Goal: Task Accomplishment & Management: Manage account settings

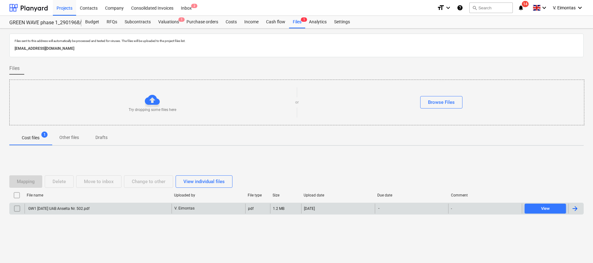
click at [132, 211] on div "GW1 [DATE] UAB Anselta Nr. 502.pdf" at bounding box center [98, 209] width 147 height 10
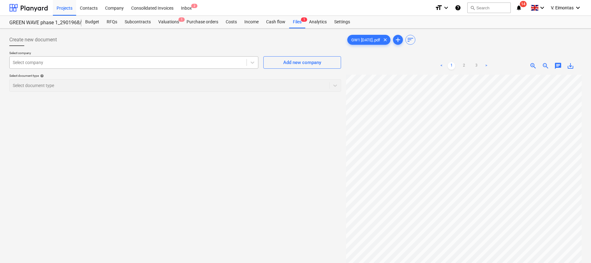
click at [192, 66] on div "Select company" at bounding box center [128, 62] width 237 height 9
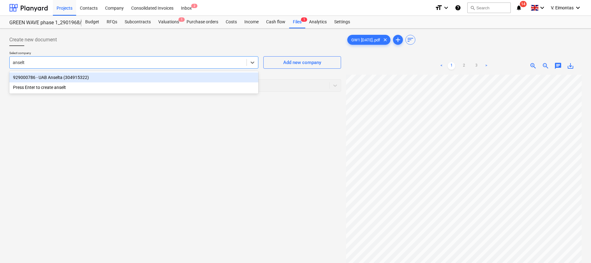
type input "anselta"
click at [182, 73] on div "929000786 - UAB Anselta (304915322)" at bounding box center [133, 77] width 249 height 10
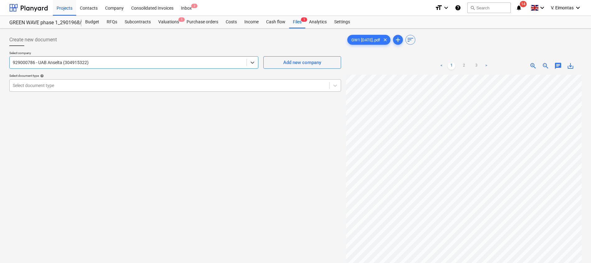
click at [173, 84] on div at bounding box center [169, 85] width 313 height 6
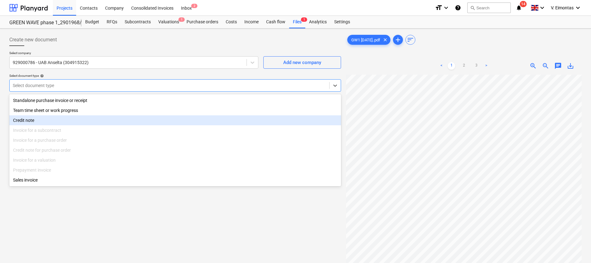
click at [111, 222] on div "Create new document Select company 929000786 - UAB Anselta (304915322) Add new …" at bounding box center [175, 177] width 337 height 292
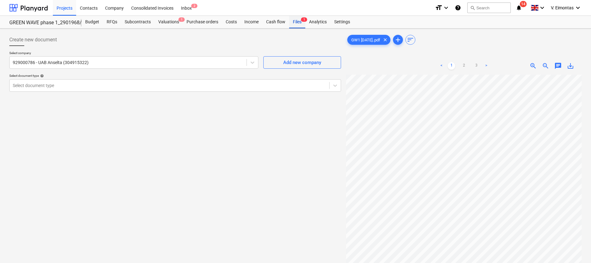
click at [295, 22] on div "Files 1" at bounding box center [297, 22] width 16 height 12
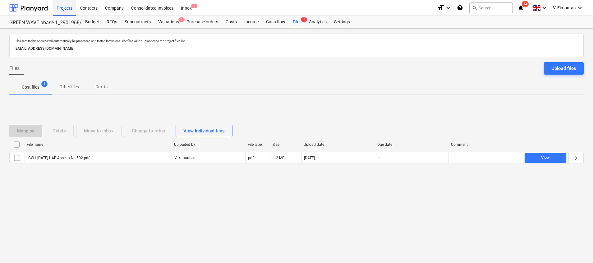
click at [70, 7] on div "Projects" at bounding box center [64, 8] width 23 height 16
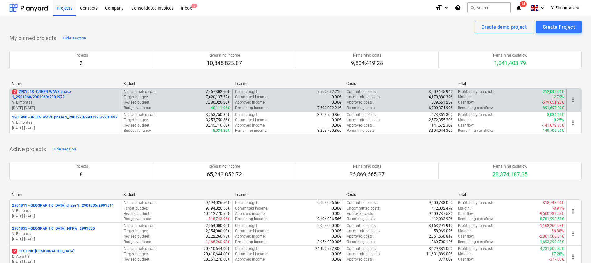
click at [50, 94] on p "2 2901968 - GREEN WAVE phase 1_2901968/2901969/2901972" at bounding box center [65, 94] width 106 height 11
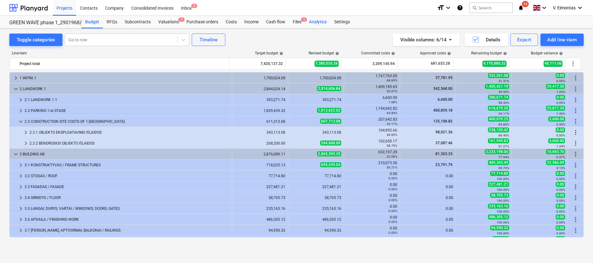
click at [308, 17] on div "Analytics" at bounding box center [317, 22] width 25 height 12
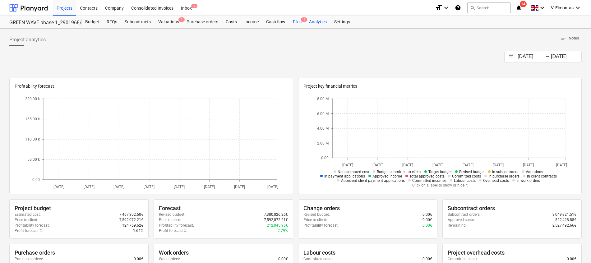
click at [301, 20] on span "1" at bounding box center [304, 19] width 6 height 4
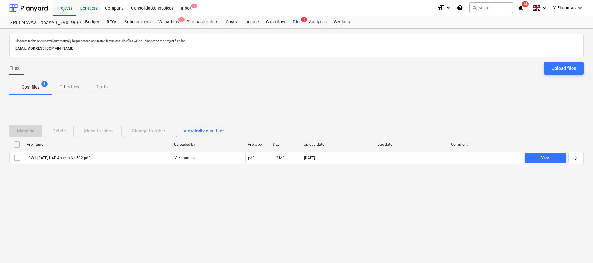
click at [77, 6] on div "Contacts" at bounding box center [88, 8] width 25 height 16
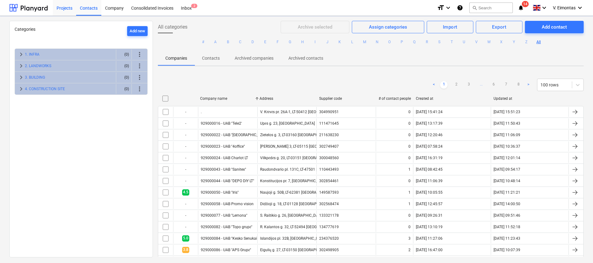
click at [63, 10] on div "Projects" at bounding box center [64, 8] width 23 height 16
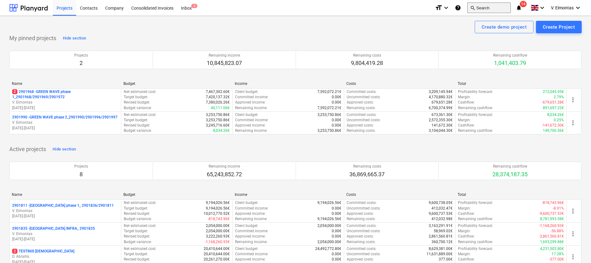
click at [477, 5] on button "search Search" at bounding box center [489, 7] width 44 height 11
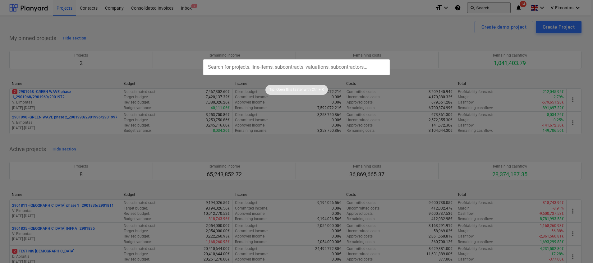
type input "a"
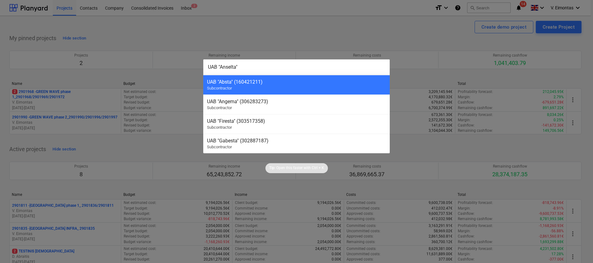
type input "UAB "Anselta""
click at [190, 152] on div at bounding box center [296, 131] width 593 height 263
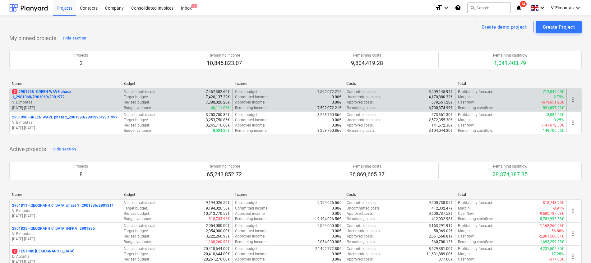
click at [62, 93] on p "2 2901968 - GREEN WAVE phase 1_2901968/2901969/2901972" at bounding box center [65, 94] width 106 height 11
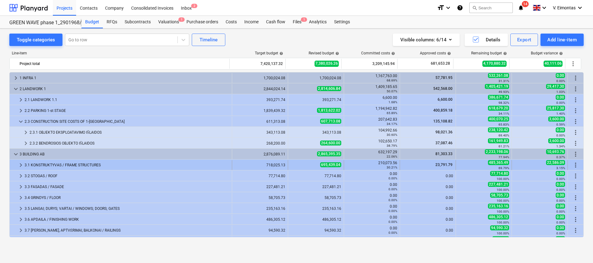
click at [64, 167] on div "3.1 KONSTRUKTYVAS / FRAME STRUCTURES" at bounding box center [127, 165] width 205 height 10
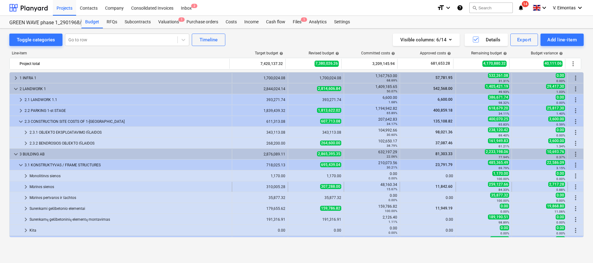
click at [59, 187] on div "Mūrinės sienos" at bounding box center [130, 187] width 200 height 10
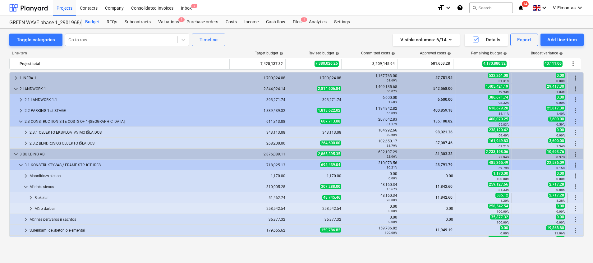
click at [133, 195] on div "Blokeliai" at bounding box center [132, 198] width 195 height 10
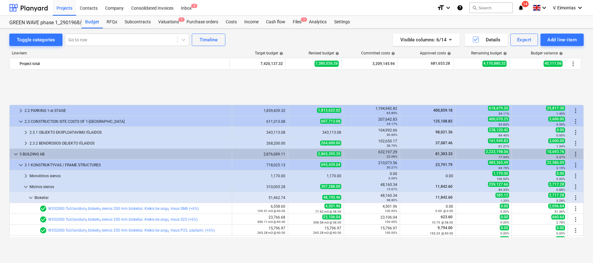
scroll to position [47, 0]
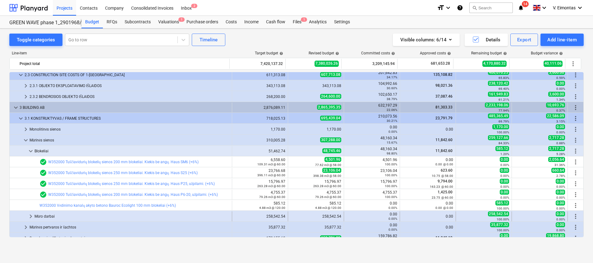
click at [82, 217] on div "Mūro darbai" at bounding box center [132, 216] width 195 height 10
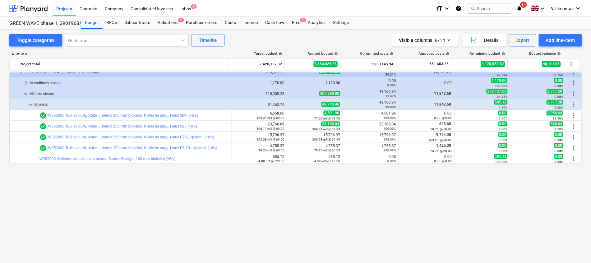
scroll to position [0, 0]
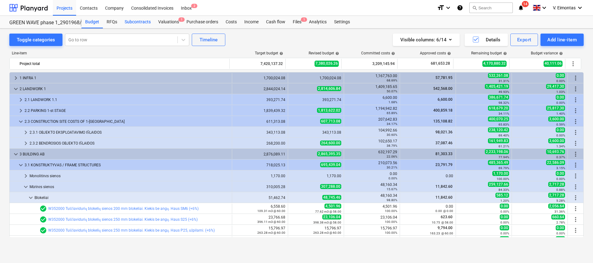
click at [148, 25] on div "Subcontracts" at bounding box center [138, 22] width 34 height 12
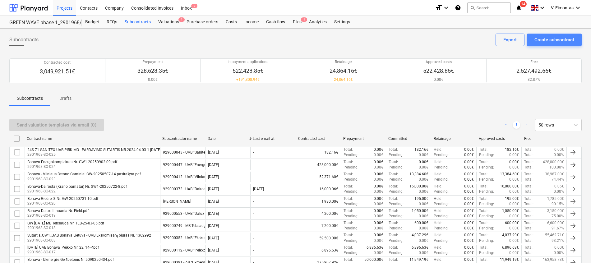
click at [548, 39] on div "Create subcontract" at bounding box center [555, 40] width 40 height 8
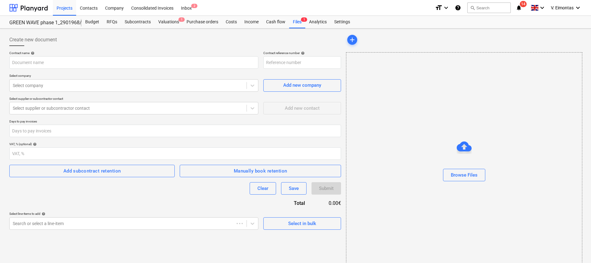
type input "2901968-SO-026"
click at [74, 58] on input "text" at bounding box center [133, 62] width 249 height 12
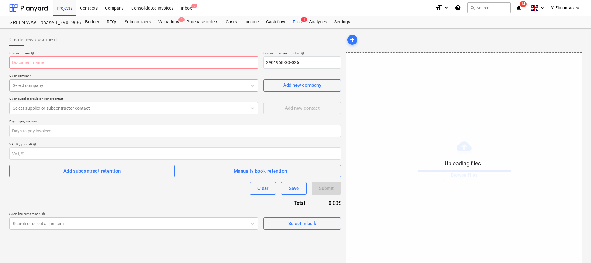
click at [170, 89] on div at bounding box center [128, 85] width 231 height 6
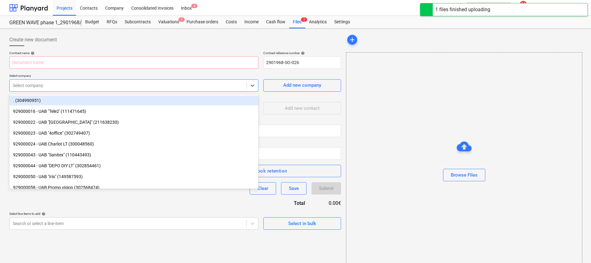
type input "a"
type input "Rangos sutartis Bonava-Anselta Nr. GW-20250626-07.pdf"
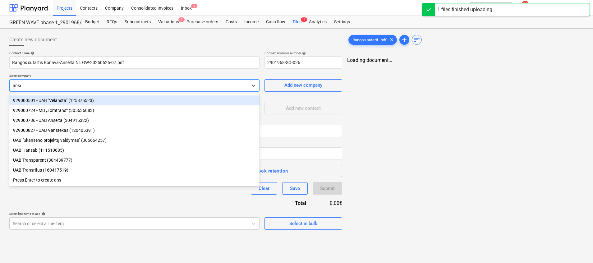
type input "ansel"
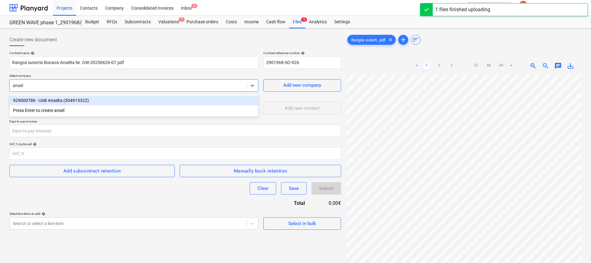
click at [63, 98] on div "929000786 - UAB Anselta (304915322)" at bounding box center [133, 100] width 249 height 10
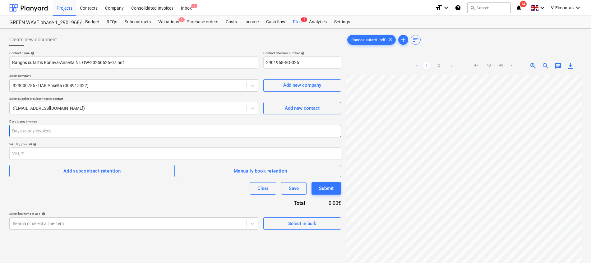
click at [71, 132] on input "number" at bounding box center [175, 131] width 332 height 12
type input "30"
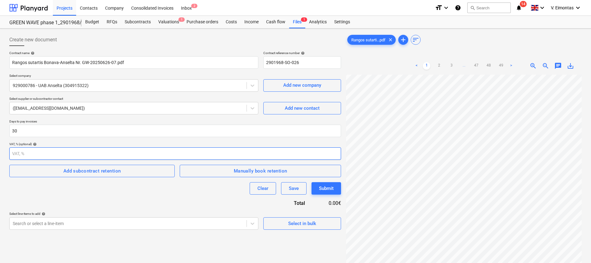
scroll to position [152, 15]
click at [439, 64] on link "2" at bounding box center [438, 65] width 7 height 7
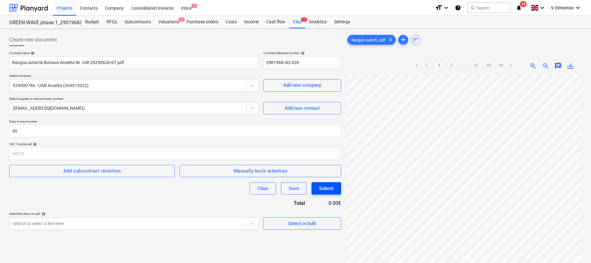
scroll to position [36, 19]
click at [427, 62] on div "< 1 2 3 ... 47 48 49 >" at bounding box center [464, 65] width 102 height 17
click at [427, 65] on link "1" at bounding box center [426, 65] width 7 height 7
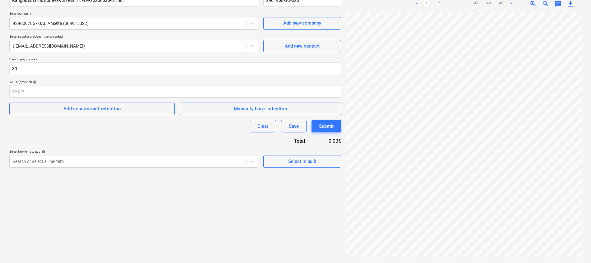
scroll to position [105, 30]
click at [438, 3] on link "2" at bounding box center [438, 3] width 7 height 7
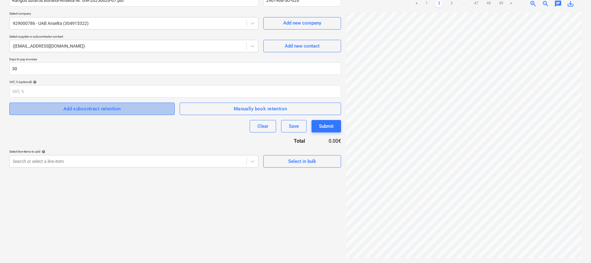
click at [107, 109] on div "Add subcontract retention" at bounding box center [92, 109] width 58 height 8
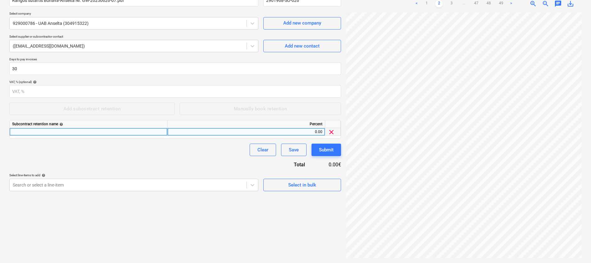
click at [39, 131] on div at bounding box center [89, 132] width 158 height 8
type input "Sulaikymas"
click at [115, 159] on div "Contract name help Rangos sutartis Bonava-Anselta Nr. GW-20250626-07.pdf Contra…" at bounding box center [175, 90] width 332 height 202
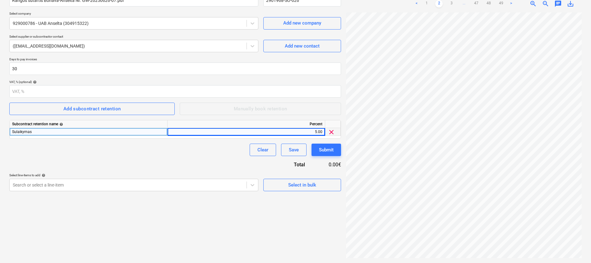
click at [75, 229] on div "Create new document Contract name help Rangos sutartis Bonava-Anselta Nr. GW-20…" at bounding box center [175, 115] width 337 height 292
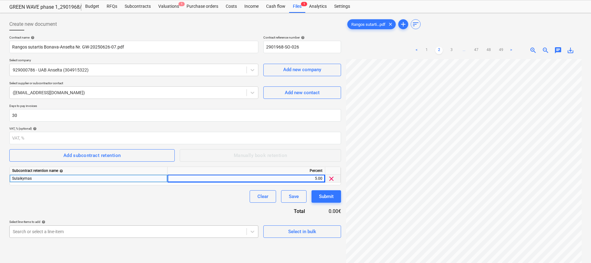
click at [121, 234] on body "Projects Contacts Company Consolidated Invoices Inbox 2 format_size keyboard_ar…" at bounding box center [295, 115] width 591 height 263
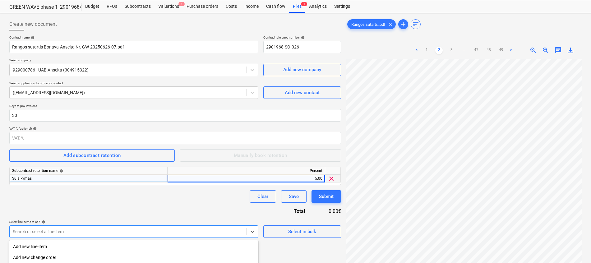
scroll to position [87, 0]
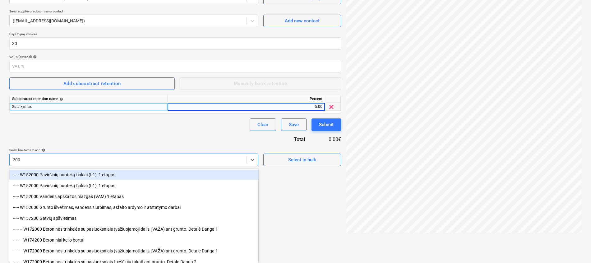
type input "200"
click at [120, 138] on div "Contract name help Rangos sutartis Bonava-Anselta Nr. GW-20250626-07.pdf Contra…" at bounding box center [175, 65] width 332 height 202
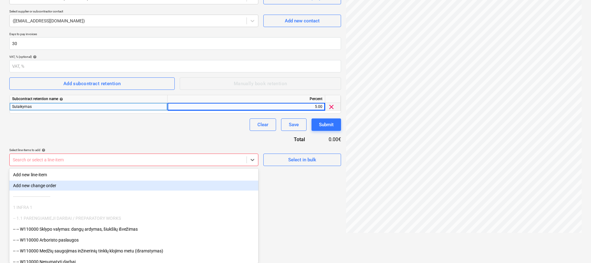
click at [113, 176] on body "Projects Contacts Company Consolidated Invoices Inbox 2 format_size keyboard_ar…" at bounding box center [295, 44] width 591 height 263
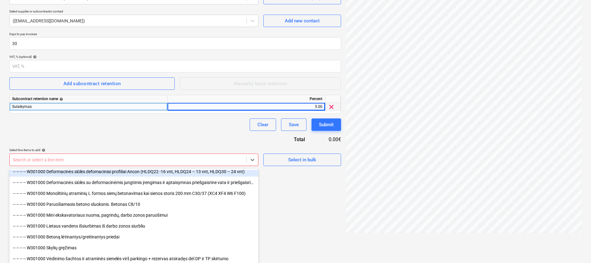
scroll to position [1399, 0]
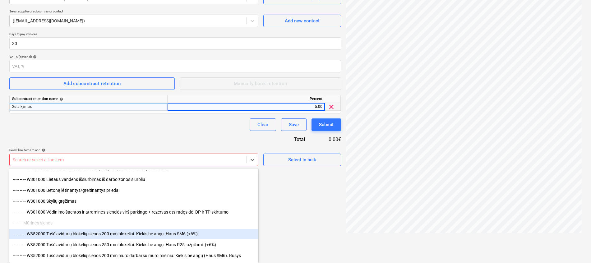
click at [98, 232] on div "-- -- -- -- W352000 Tuščiavidurių blokelių sienos 200 mm blokeliai. Kiekis be a…" at bounding box center [133, 234] width 249 height 10
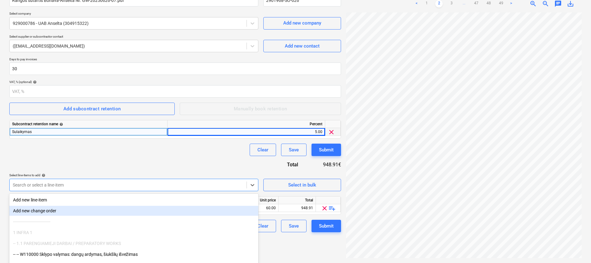
click at [106, 186] on body "Projects Contacts Company Consolidated Invoices Inbox 2 format_size keyboard_ar…" at bounding box center [295, 69] width 591 height 263
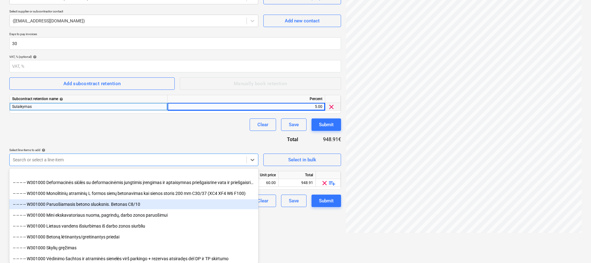
scroll to position [1399, 0]
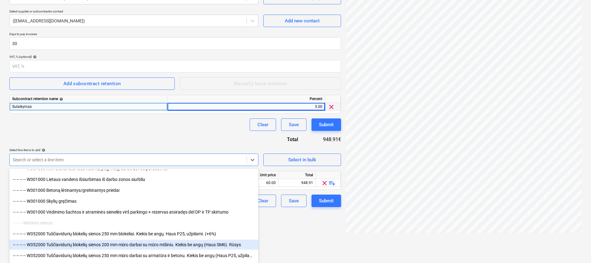
click at [128, 243] on div "-- -- -- -- W352000 Tuščiavidurių blokelių sienos 200 mm mūro darbai su mūro mi…" at bounding box center [133, 245] width 249 height 10
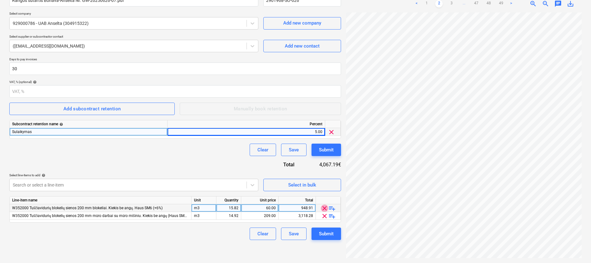
click at [324, 206] on span "clear" at bounding box center [324, 208] width 7 height 7
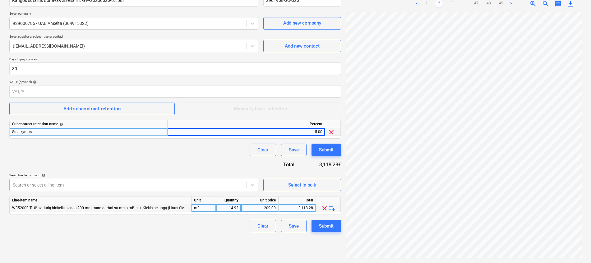
scroll to position [87, 0]
click at [112, 183] on body "Projects Contacts Company Consolidated Invoices Inbox 2 format_size keyboard_ar…" at bounding box center [295, 69] width 591 height 263
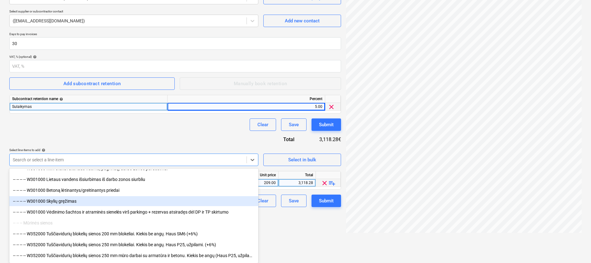
scroll to position [1446, 0]
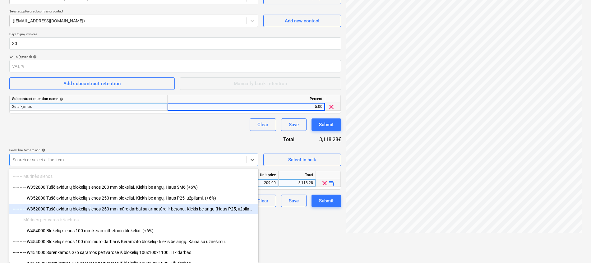
click at [132, 208] on div "-- -- -- -- W352000 Tuščiavidurių blokelių sienos 250 mm mūro darbai su armatūr…" at bounding box center [133, 209] width 249 height 10
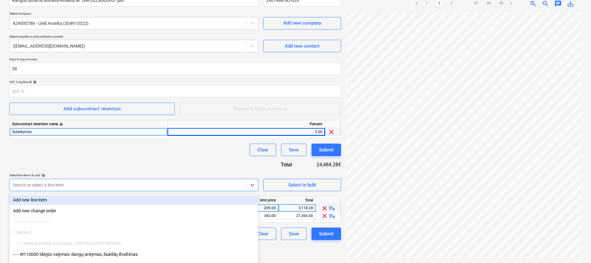
click at [92, 180] on body "Projects Contacts Company Consolidated Invoices Inbox 2 format_size keyboard_ar…" at bounding box center [295, 69] width 591 height 263
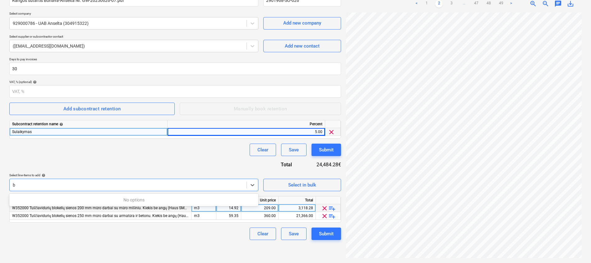
scroll to position [87, 0]
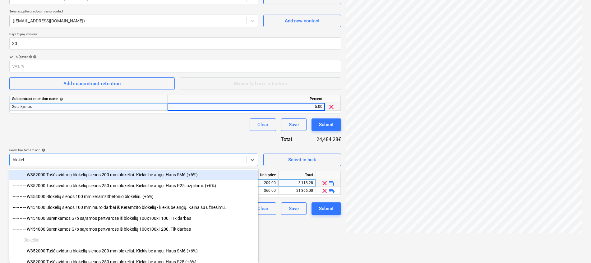
type input "blokeli"
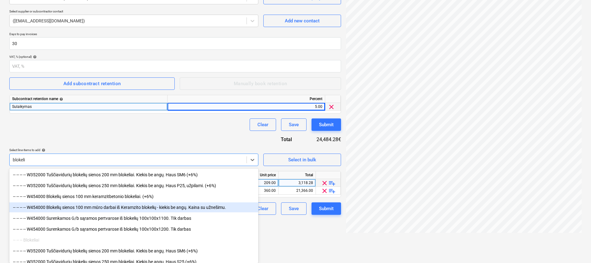
click at [104, 208] on div "-- -- -- -- W454000 Blokelių sienos 100 mm mūro darbai iš Keramzito blokelių - …" at bounding box center [133, 207] width 249 height 10
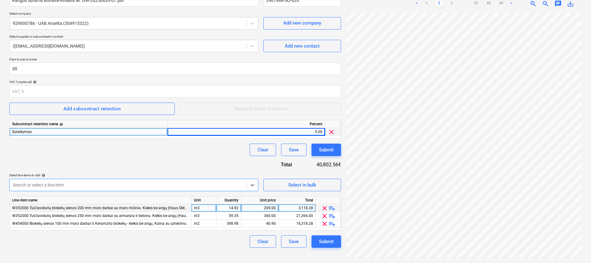
scroll to position [62, 0]
click at [172, 186] on body "Projects Contacts Company Consolidated Invoices Inbox 2 format_size keyboard_ar…" at bounding box center [295, 69] width 591 height 263
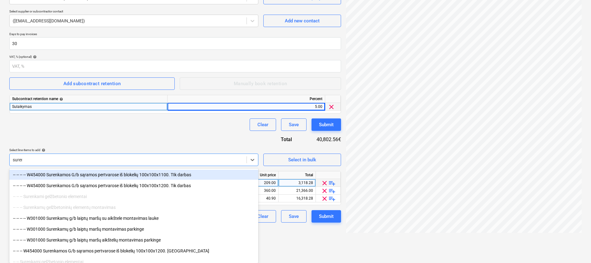
type input "surenk"
click at [171, 174] on div "-- -- -- -- W454000 Surenkamos G/b sąramos pertvarose iš blokelių 100x100x1100.…" at bounding box center [133, 175] width 249 height 10
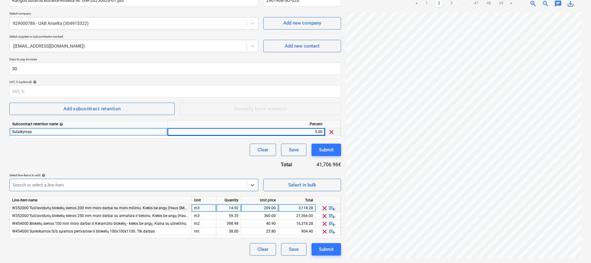
click at [138, 185] on body "Projects Contacts Company Consolidated Invoices Inbox 2 format_size keyboard_ar…" at bounding box center [295, 69] width 591 height 263
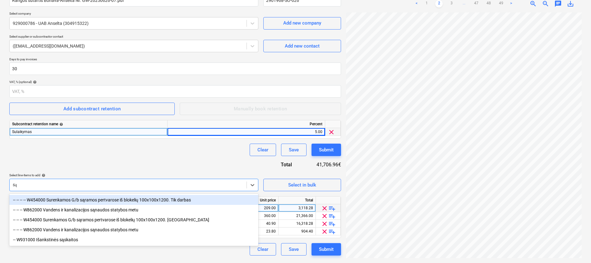
scroll to position [62, 0]
type input "sąra"
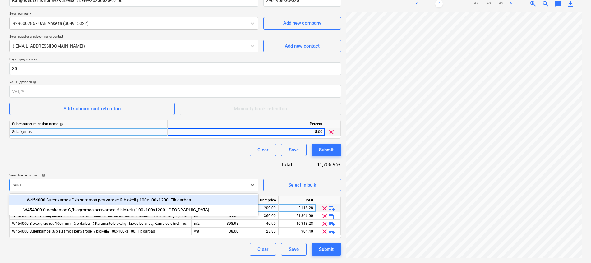
click at [153, 198] on div "-- -- -- -- W454000 Surenkamos G/b sąramos pertvarose iš blokelių 100x100x1200.…" at bounding box center [133, 200] width 249 height 10
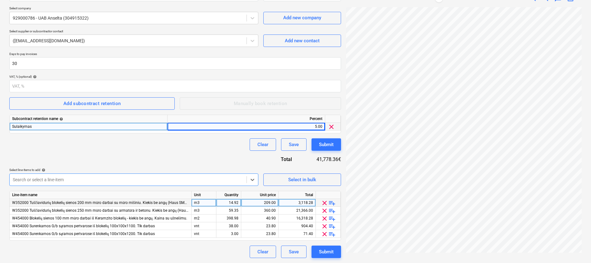
click at [159, 156] on div "Contract name help Rangos sutartis Bonava-Anselta Nr. GW-20250626-07.pdf Contra…" at bounding box center [175, 121] width 332 height 275
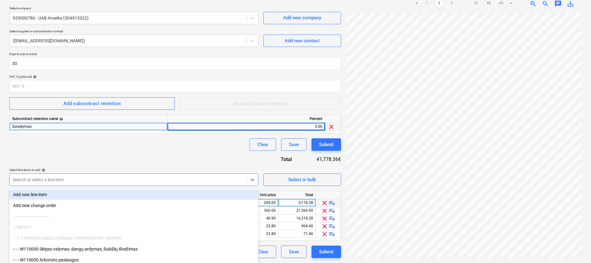
click at [73, 179] on body "Projects Contacts Company Consolidated Invoices Inbox 2 format_size keyboard_ar…" at bounding box center [295, 64] width 591 height 263
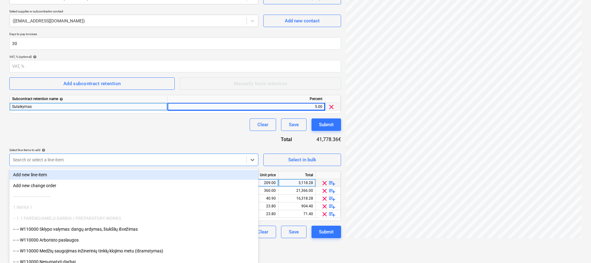
type input "č"
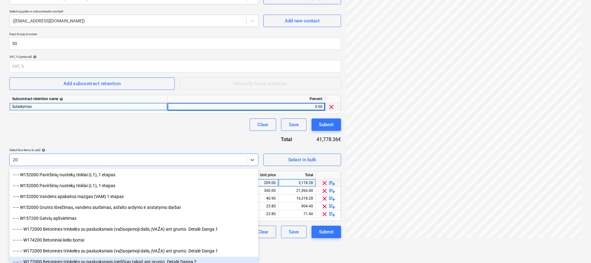
type input "200"
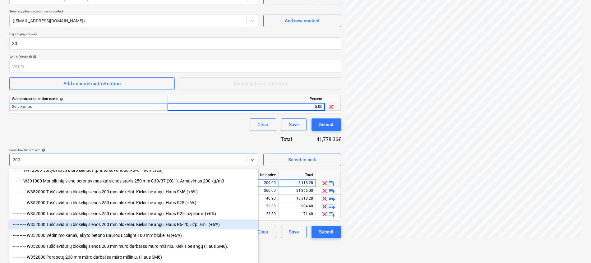
scroll to position [606, 0]
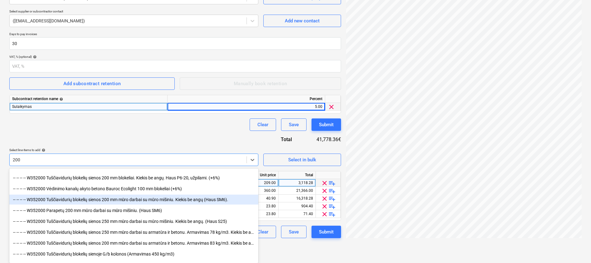
click at [121, 200] on div "-- -- -- -- W352000 Tuščiavidurių blokelių sienos 200 mm mūro darbai su mūro mi…" at bounding box center [133, 200] width 249 height 10
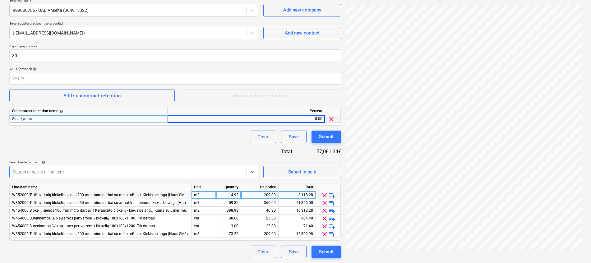
scroll to position [75, 0]
click at [130, 178] on div "Contract name help Rangos sutartis Bonava-Anselta Nr. GW-20250626-07.pdf Contra…" at bounding box center [175, 117] width 332 height 282
click at [133, 174] on body "Projects Contacts Company Consolidated Invoices Inbox 2 format_size keyboard_ar…" at bounding box center [295, 56] width 591 height 263
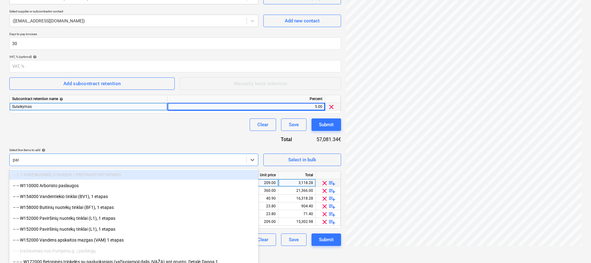
type input "para"
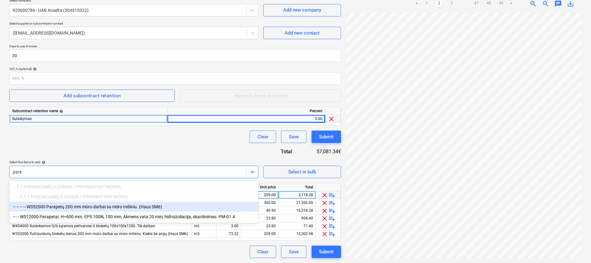
click at [123, 208] on div "-- -- -- -- W352000 Parapetų 200 mm mūro darbai su mūro mišiniu. (Haus SM6)" at bounding box center [133, 207] width 249 height 10
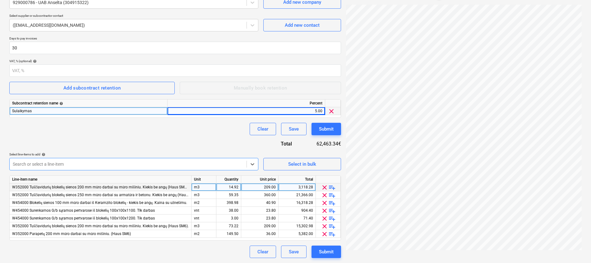
scroll to position [87, 0]
click at [111, 166] on div "Contract name help Rangos sutartis Bonava-Anselta Nr. GW-20250626-07.pdf Contra…" at bounding box center [175, 113] width 332 height 290
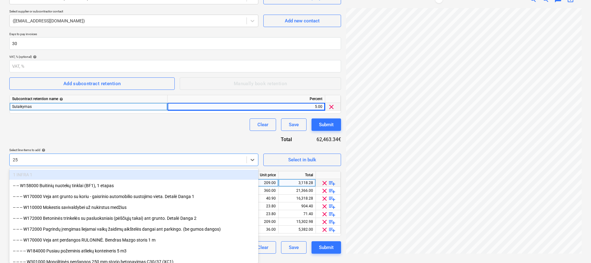
type input "250"
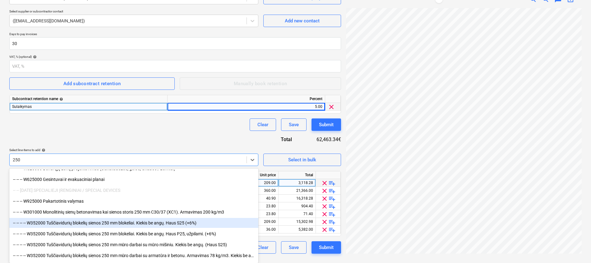
scroll to position [140, 0]
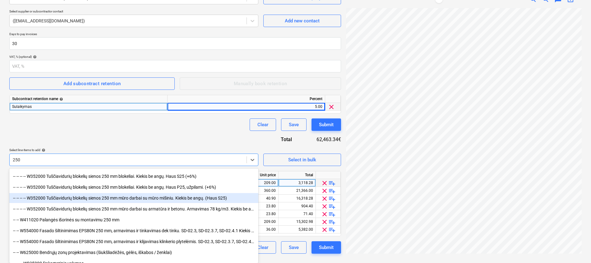
click at [137, 199] on div "-- -- -- -- W352000 Tuščiavidurių blokelių sienos 250 mm mūro darbai su mūro mi…" at bounding box center [133, 198] width 249 height 10
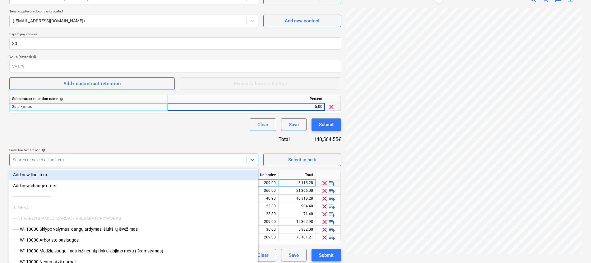
click at [216, 159] on div at bounding box center [128, 160] width 231 height 6
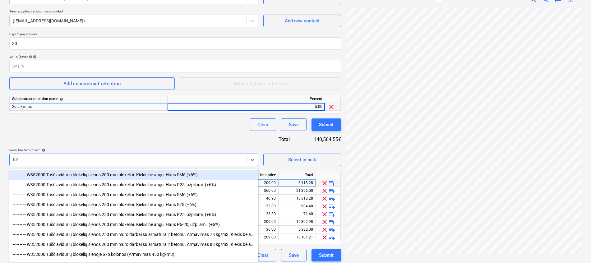
type input "tušč"
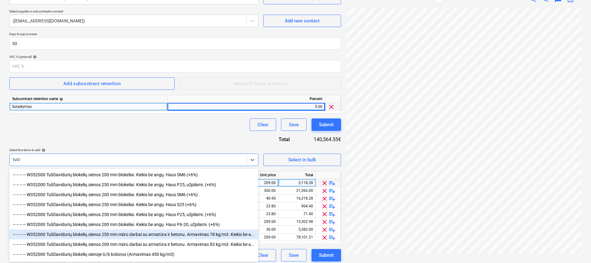
click at [151, 236] on div "-- -- -- -- W352000 Tuščiavidurių blokelių sienos 250 mm mūro darbai su armatūr…" at bounding box center [133, 234] width 249 height 10
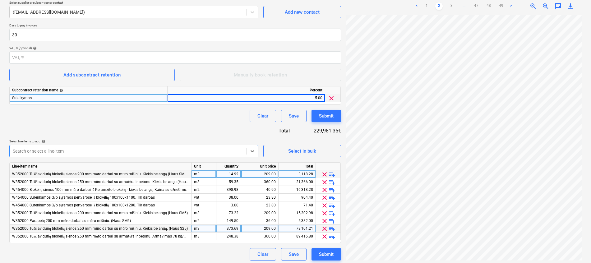
scroll to position [99, 0]
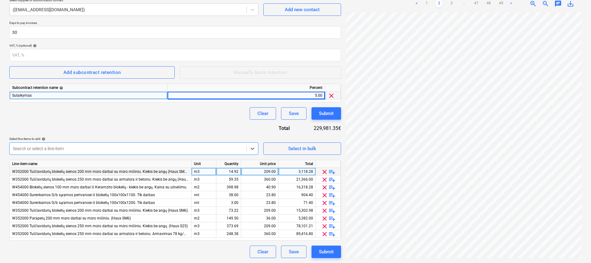
click at [81, 148] on div at bounding box center [128, 149] width 231 height 6
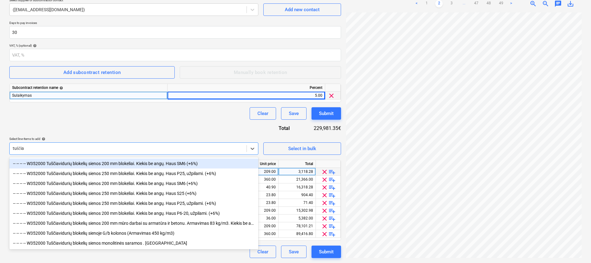
type input "tuščiav"
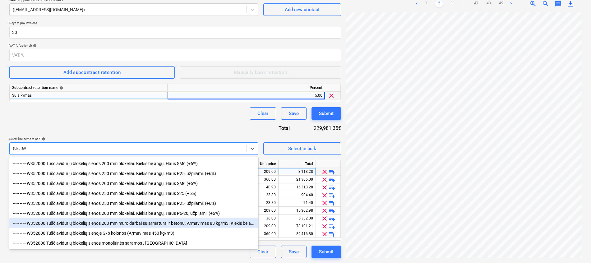
click at [125, 224] on div "-- -- -- -- W352000 Tuščiavidurių blokelių sienos 200 mm mūro darbai su armatūr…" at bounding box center [133, 223] width 249 height 10
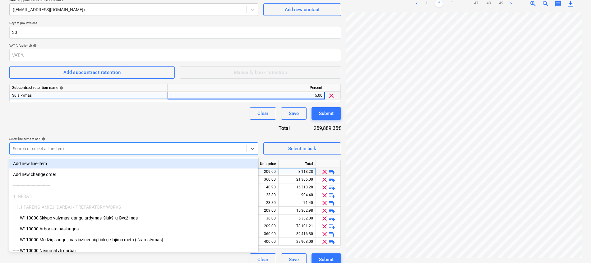
click at [151, 148] on div at bounding box center [128, 149] width 231 height 6
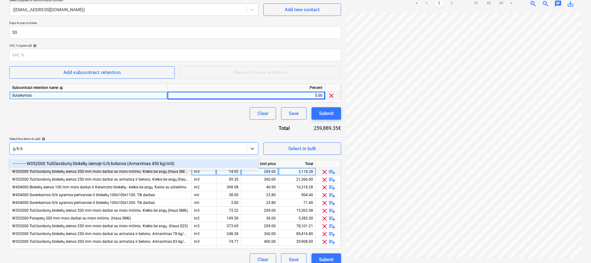
type input "g/b ko"
click at [141, 161] on div "-- -- -- -- W352000 Tuščiavidurių blokelių sienoje G/b kolonos (Armavimas 450 k…" at bounding box center [133, 164] width 249 height 10
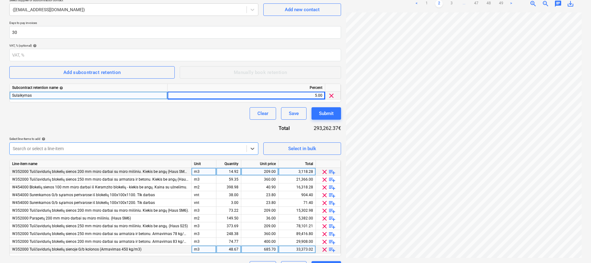
click at [259, 247] on div "685.70" at bounding box center [260, 250] width 32 height 8
type input "ę"
type input "360"
click at [236, 127] on div "Contract name help Rangos sutartis Bonava-Anselta Nr. GW-20250626-07.pdf Contra…" at bounding box center [175, 112] width 332 height 321
click at [121, 141] on p "Select line-items to add help" at bounding box center [133, 139] width 249 height 5
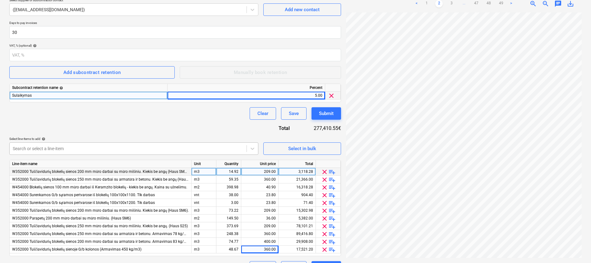
click at [121, 146] on div at bounding box center [128, 149] width 231 height 6
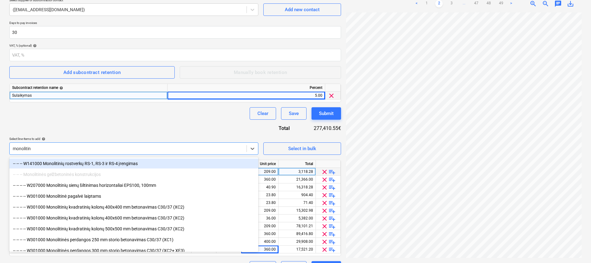
type input "monolitinė"
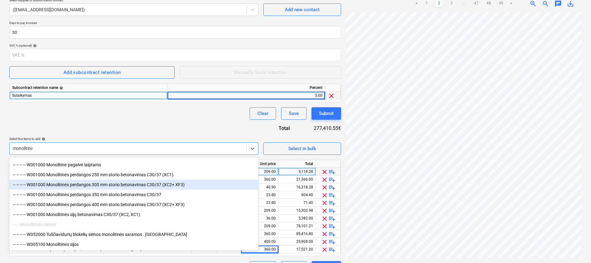
scroll to position [12, 0]
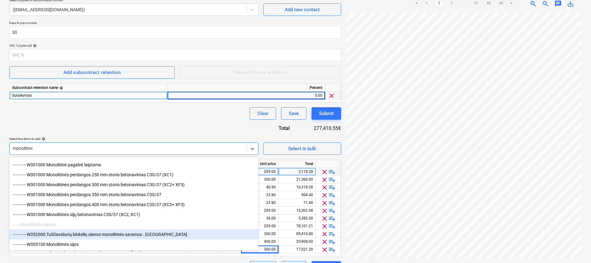
click at [147, 233] on div "-- -- -- -- W352000 Tuščiavidurių blokelių sienos monolitinės saramos . [GEOGRA…" at bounding box center [133, 234] width 249 height 10
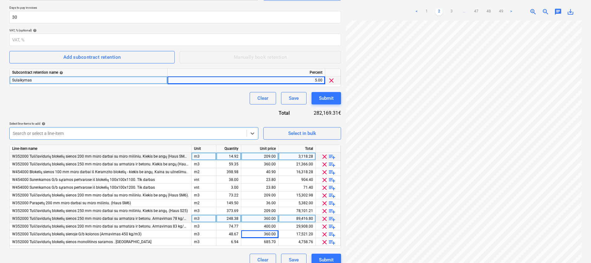
scroll to position [122, 0]
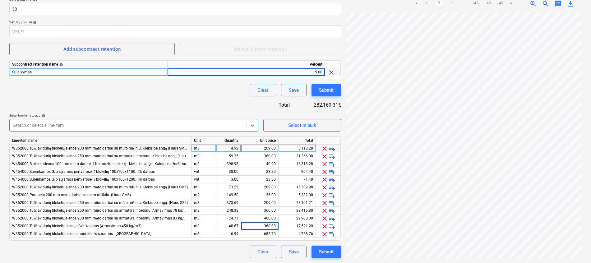
click at [132, 123] on div at bounding box center [128, 125] width 231 height 6
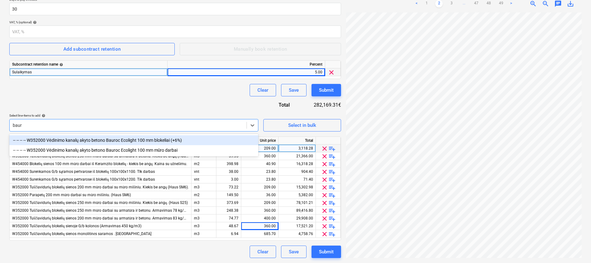
type input "bauro"
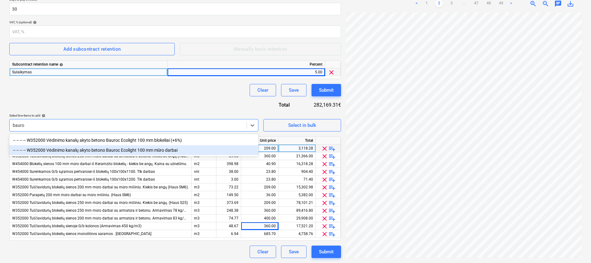
click at [163, 150] on div "-- -- -- -- W352000 Vėdinimo kanalų akyto betono Bauroc Ecolight 100 mm mūro da…" at bounding box center [133, 150] width 249 height 10
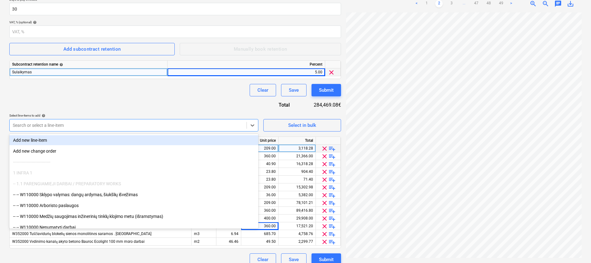
click at [104, 125] on div at bounding box center [128, 125] width 231 height 6
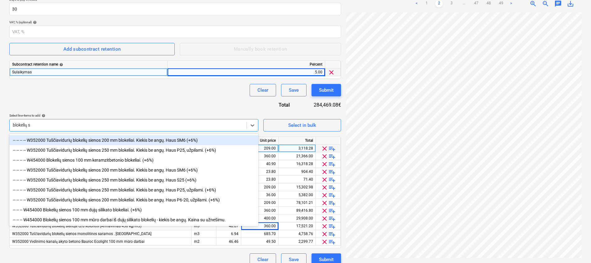
type input "blokelių si"
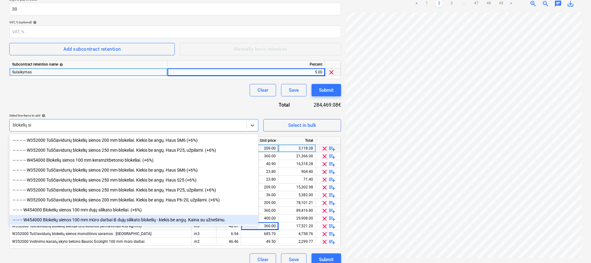
click at [110, 222] on div "-- -- -- W454000 Blokelių sienos 100 mm mūro darbai iš dujų silikato blokelių -…" at bounding box center [133, 220] width 249 height 10
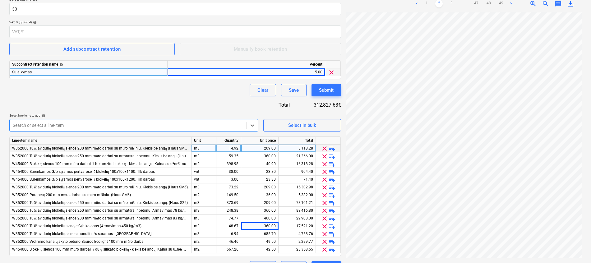
click at [57, 124] on div at bounding box center [128, 125] width 231 height 6
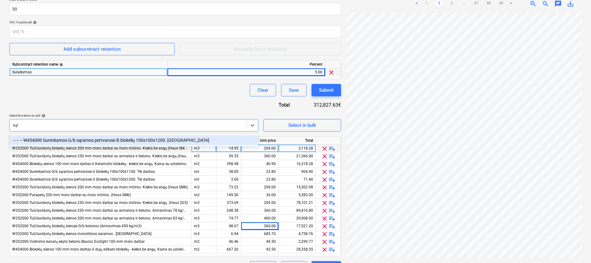
type input "sąra"
click at [105, 139] on div "-- -- -- W454000 Surenkamos G/b sąramos pertvarose iš blokelių 100x100x1200. [G…" at bounding box center [133, 140] width 249 height 10
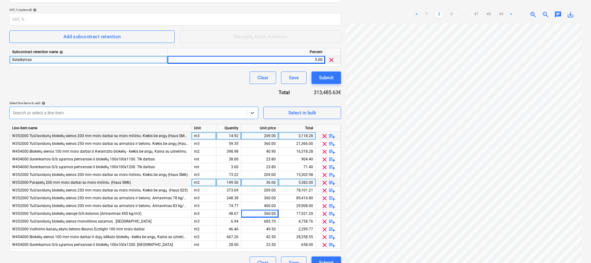
scroll to position [145, 0]
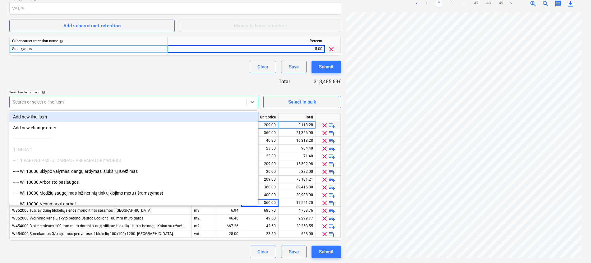
click at [93, 104] on div at bounding box center [128, 102] width 231 height 6
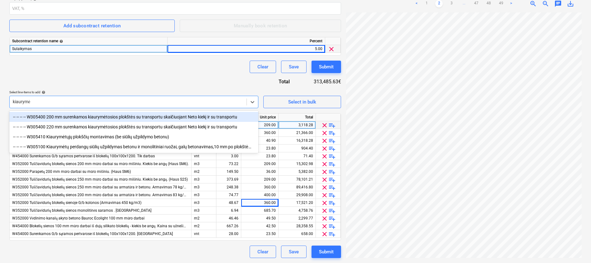
type input "kiaurymėt"
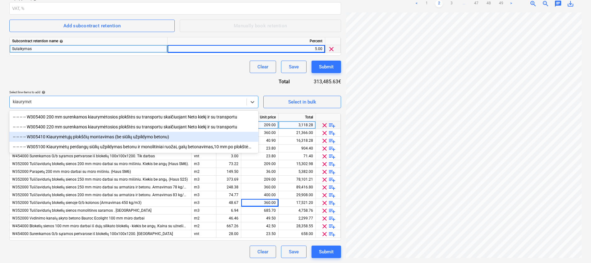
click at [117, 138] on div "-- -- -- -- W305410 Kiaurymėtųjų plokščių montavimas (be siūlių užpildymo beton…" at bounding box center [133, 137] width 249 height 10
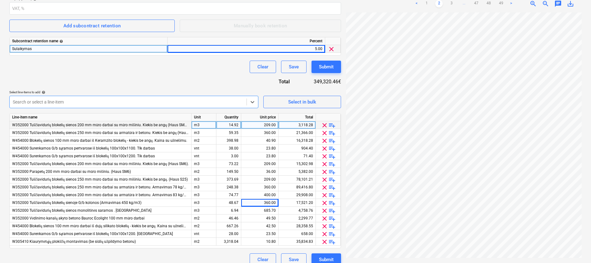
click at [103, 101] on div at bounding box center [128, 102] width 231 height 6
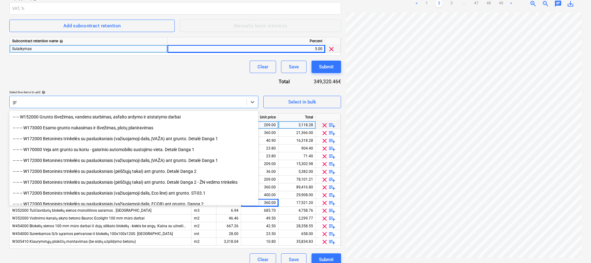
type input "g"
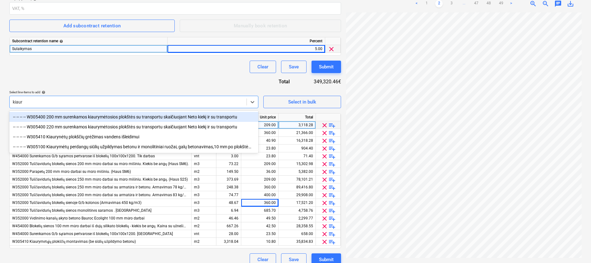
type input "kiaury"
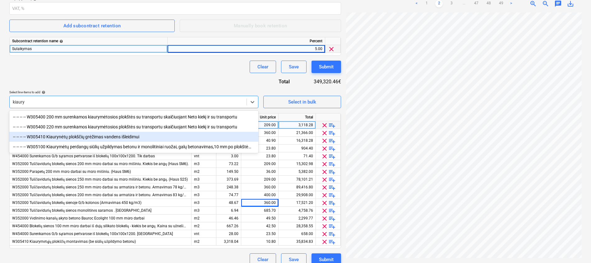
click at [133, 135] on div "-- -- -- -- W305410 Kiaurynėtų plokščių grėžimas vandens išleidimui" at bounding box center [133, 137] width 249 height 10
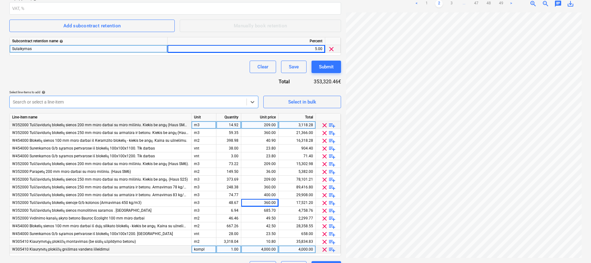
click at [270, 249] on div "4,000.00" at bounding box center [260, 250] width 32 height 8
type input "ų"
type input "775"
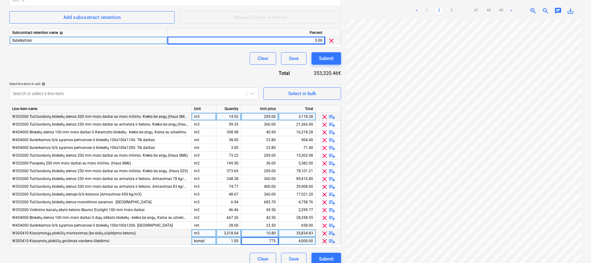
scroll to position [161, 0]
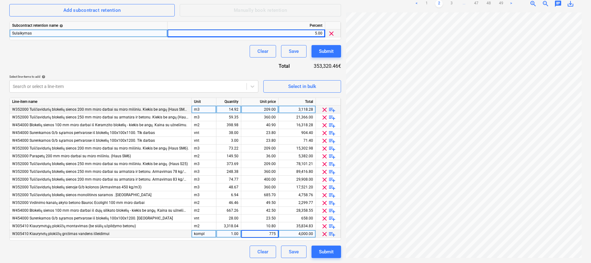
click at [204, 250] on div "Clear Save Submit" at bounding box center [175, 252] width 332 height 12
click at [136, 90] on div "Search or select a line-item" at bounding box center [128, 86] width 237 height 9
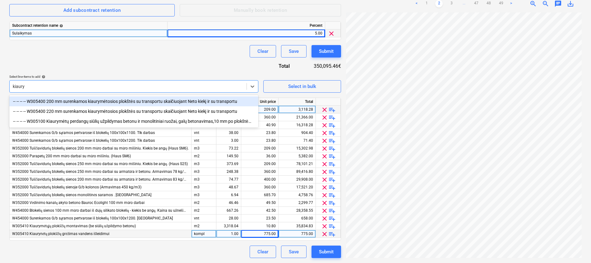
type input "kiaurym"
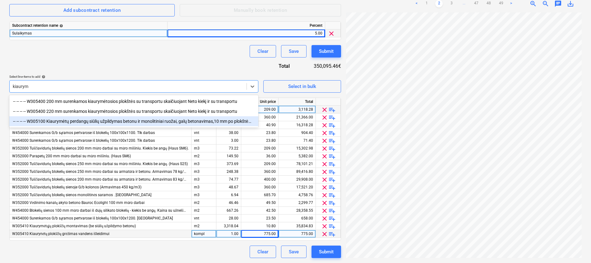
click at [105, 122] on div "-- -- -- -- W305100 Kiaurymėtų perdangų siūlių užpildymas betonu ir monolitinia…" at bounding box center [133, 121] width 249 height 10
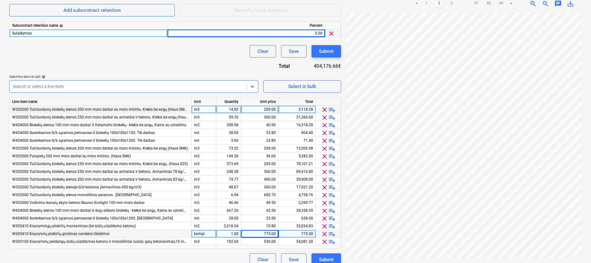
click at [156, 85] on div at bounding box center [128, 86] width 231 height 6
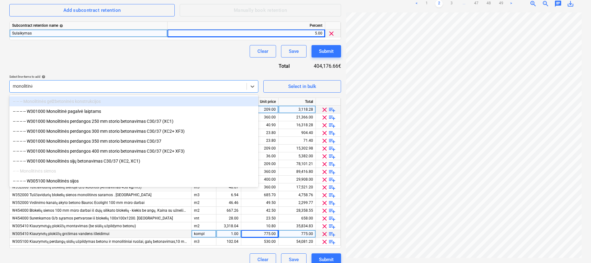
type input "monolitinės"
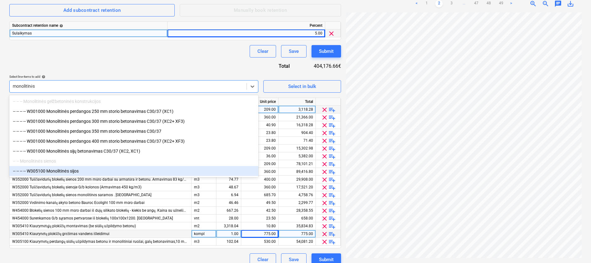
click at [82, 171] on div "-- -- -- -- W305100 Monolitinės sijos" at bounding box center [133, 171] width 249 height 10
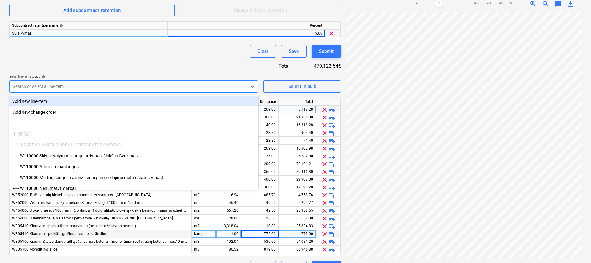
click at [100, 86] on div at bounding box center [128, 86] width 231 height 6
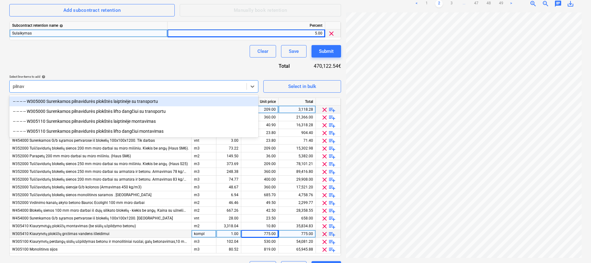
type input "pilnavi"
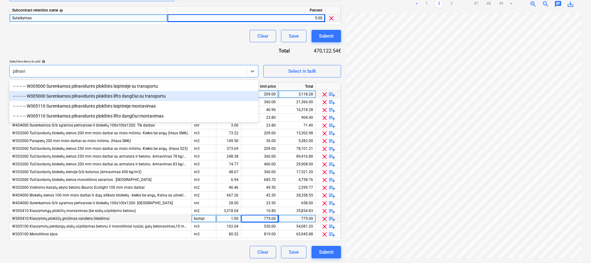
scroll to position [176, 0]
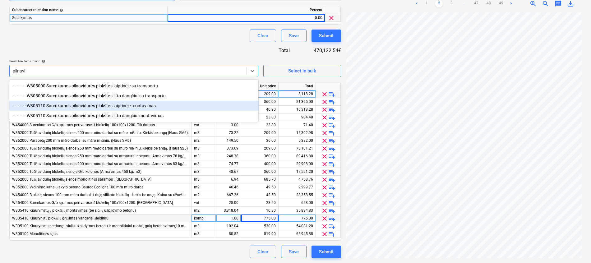
click at [138, 104] on div "-- -- -- -- W305110 Surenkamos pilnavidurės plokštės laiptinėje montavimas" at bounding box center [133, 106] width 249 height 10
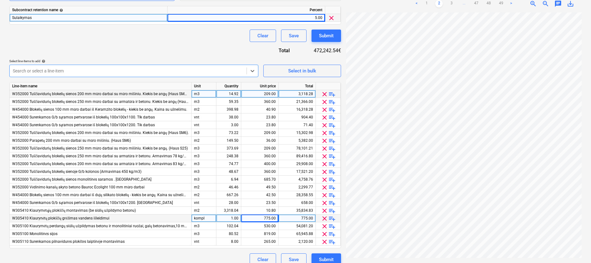
click at [128, 67] on div "Search or select a line-item" at bounding box center [128, 71] width 237 height 9
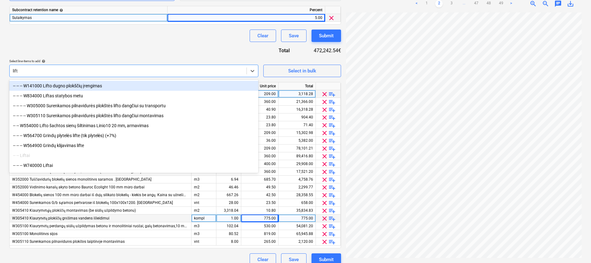
type input "lifto"
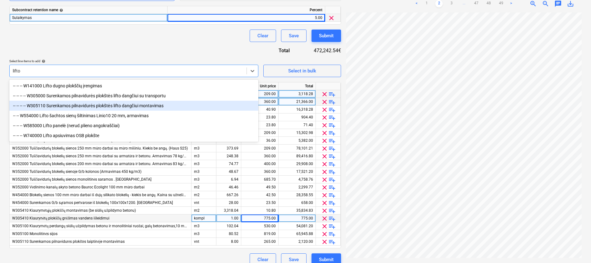
click at [161, 105] on div "-- -- -- -- W305110 Surenkamos pilnavidurės plokštės lifto dangčiui montavimas" at bounding box center [133, 106] width 249 height 10
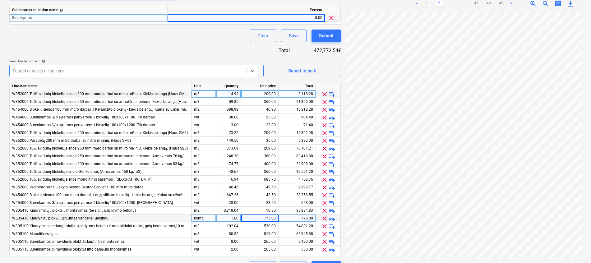
click at [159, 70] on div at bounding box center [128, 71] width 231 height 6
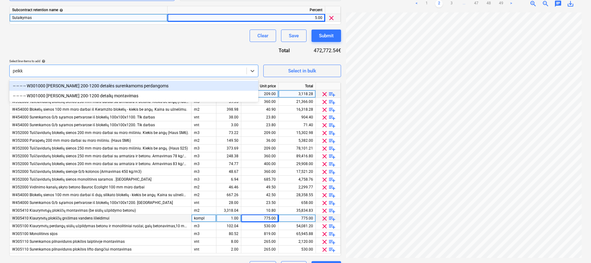
type input "peikko"
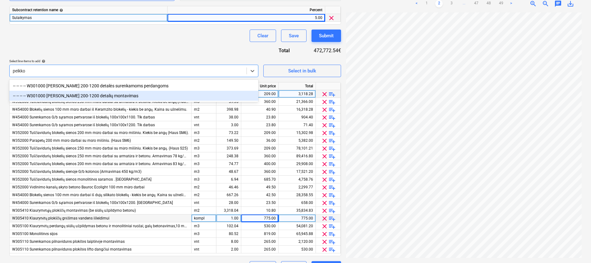
click at [108, 94] on div "-- -- -- -- W301000 [PERSON_NAME] 200-1200 detalių montavimas" at bounding box center [133, 96] width 249 height 10
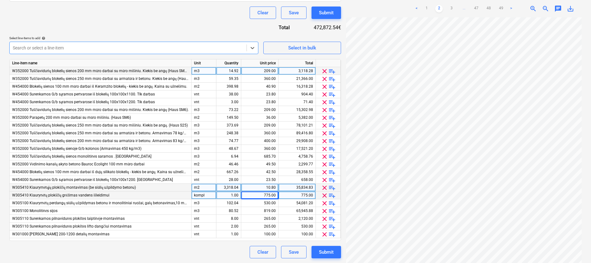
scroll to position [200, 0]
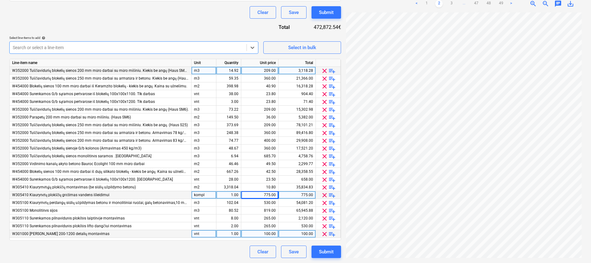
click at [270, 233] on div "100.00" at bounding box center [260, 234] width 32 height 8
type input "ė"
type input "47.5"
click at [230, 249] on div "Clear Save Submit" at bounding box center [175, 252] width 332 height 12
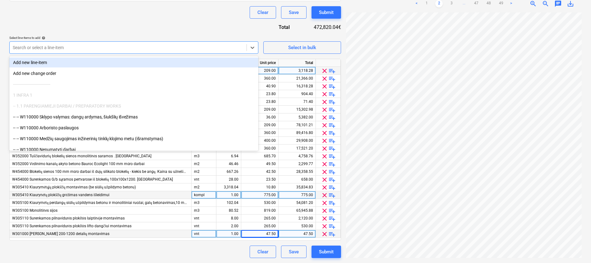
click at [120, 50] on div at bounding box center [128, 47] width 231 height 6
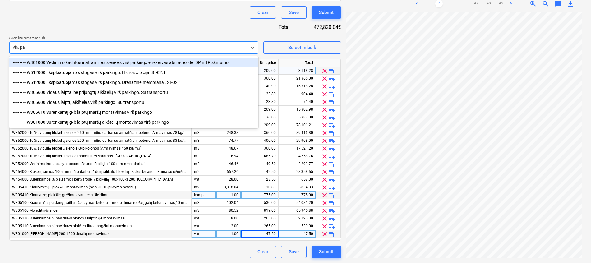
type input "virš par"
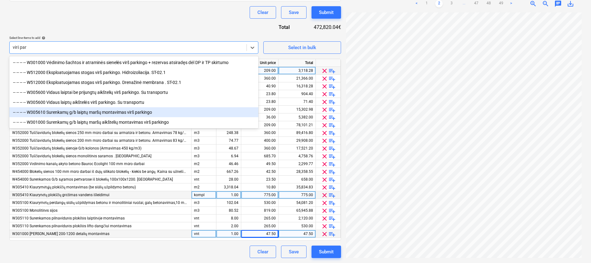
click at [128, 115] on div "-- -- -- -- W305610 Surenkamų g/b laiptų maršų montavimas virš parkingo" at bounding box center [133, 112] width 249 height 10
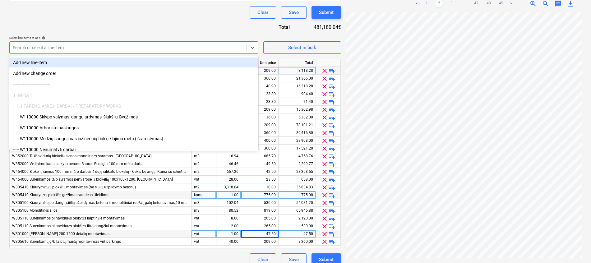
click at [158, 48] on div at bounding box center [128, 47] width 231 height 6
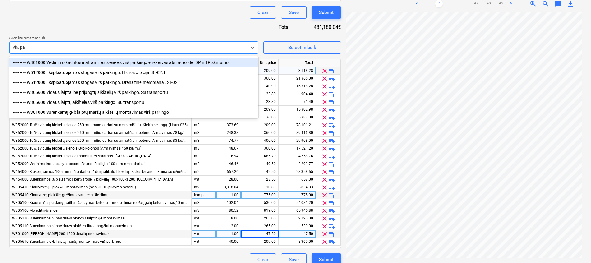
type input "virš par"
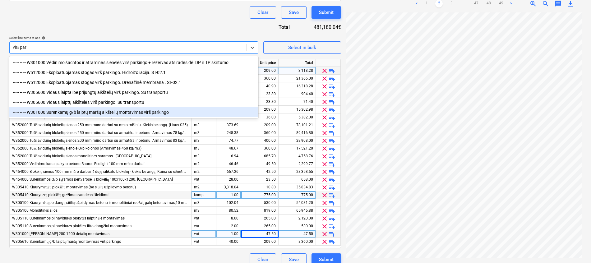
click at [103, 114] on div "-- -- -- -- W301000 Surenkamų g/b laiptų maršų aikštelių montavimas virš parkin…" at bounding box center [133, 112] width 249 height 10
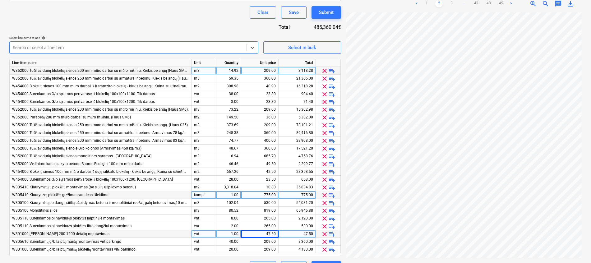
click at [145, 47] on div at bounding box center [128, 47] width 231 height 6
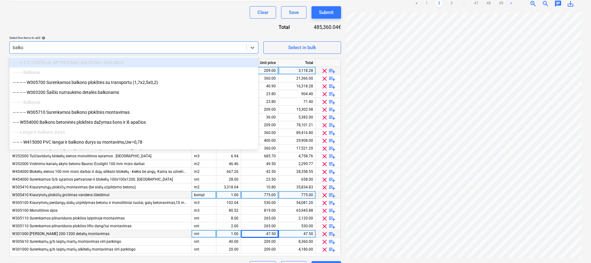
type input "balkon"
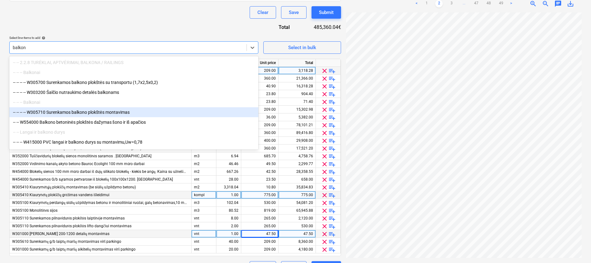
click at [117, 113] on div "-- -- -- -- W305710 Surenkamos balkono plokštės montavimas" at bounding box center [133, 112] width 249 height 10
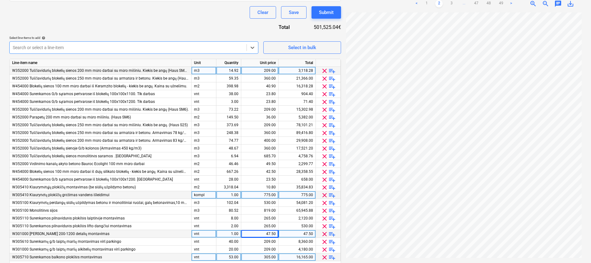
click at [221, 257] on div "53.00" at bounding box center [229, 257] width 20 height 8
type input "ė"
type input "48"
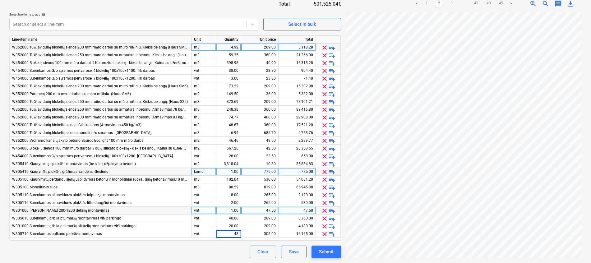
click at [229, 248] on div "Clear Save Submit" at bounding box center [175, 252] width 332 height 12
click at [318, 254] on button "Submit" at bounding box center [327, 252] width 30 height 12
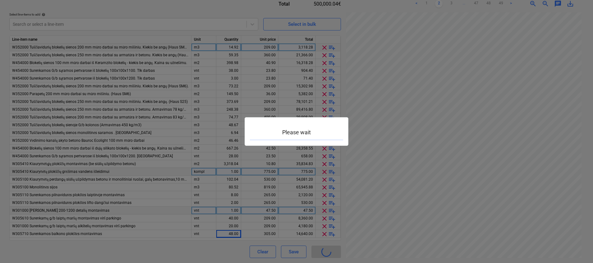
type input "2901968-SO-026"
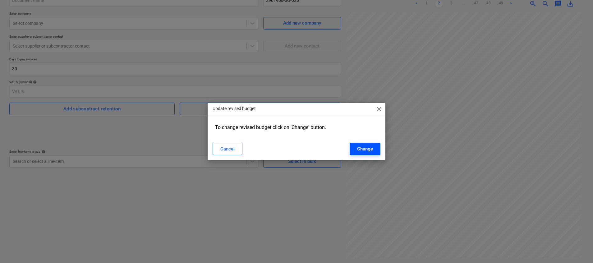
click at [366, 154] on button "Change" at bounding box center [365, 149] width 31 height 12
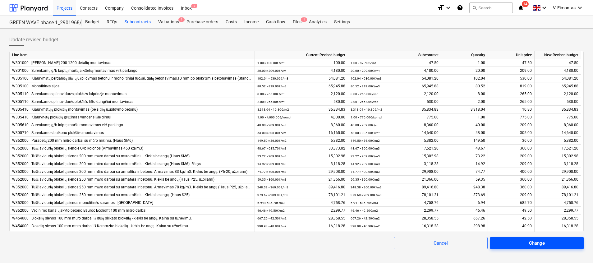
click at [549, 242] on span "Change" at bounding box center [537, 243] width 79 height 8
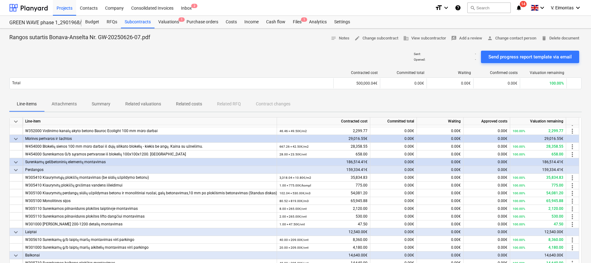
click at [295, 46] on div at bounding box center [295, 45] width 572 height 5
click at [295, 26] on div "Files 1" at bounding box center [297, 22] width 16 height 12
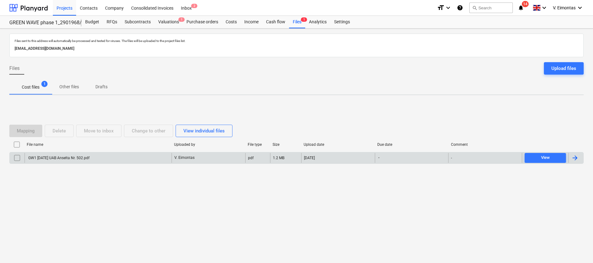
click at [103, 158] on div "GW1 [DATE] UAB Anselta Nr. 502.pdf" at bounding box center [98, 158] width 147 height 10
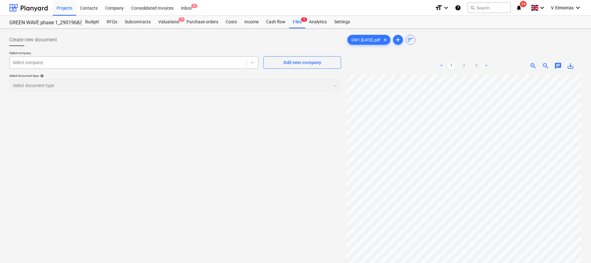
click at [114, 59] on div at bounding box center [128, 62] width 231 height 6
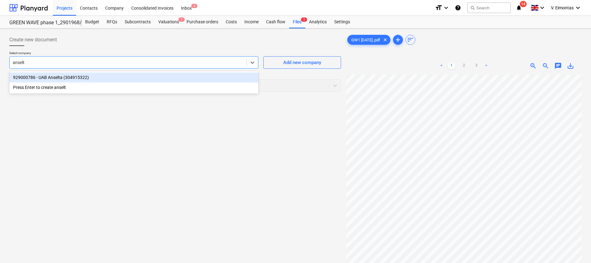
type input "anselta"
click at [101, 75] on div "929000786 - UAB Anselta (304915322)" at bounding box center [133, 77] width 249 height 10
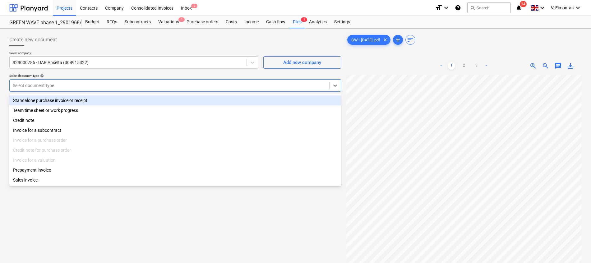
click at [77, 84] on div at bounding box center [169, 85] width 313 height 6
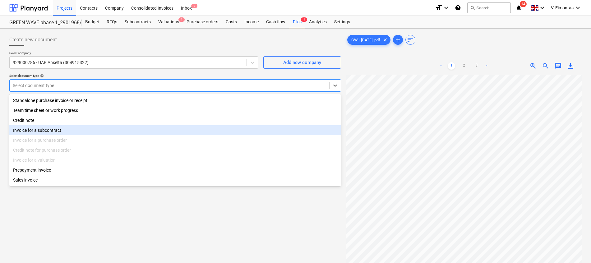
click at [39, 132] on div "Invoice for a subcontract" at bounding box center [175, 130] width 332 height 10
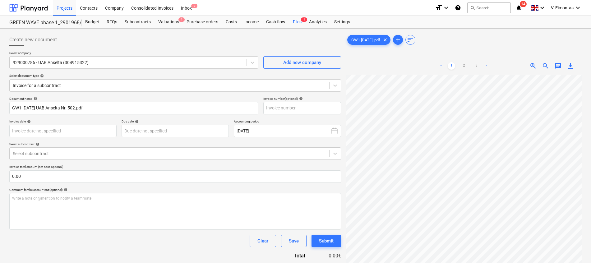
scroll to position [2, 3]
click at [279, 108] on input "text" at bounding box center [302, 108] width 78 height 12
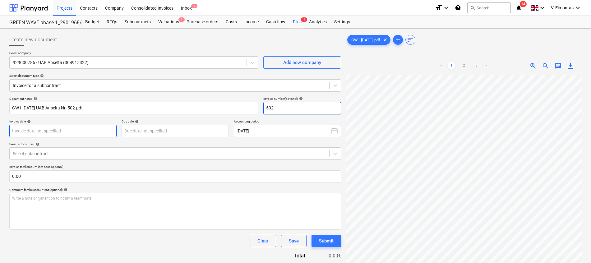
type input "502"
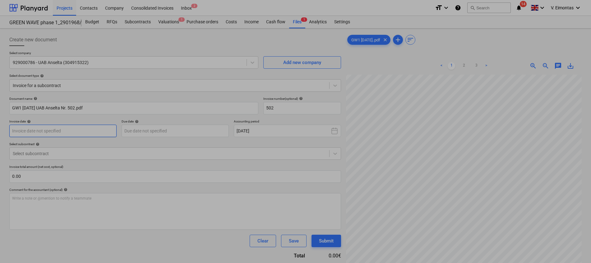
click at [81, 136] on body "Projects Contacts Company Consolidated Invoices Inbox 2 format_size keyboard_ar…" at bounding box center [295, 131] width 591 height 263
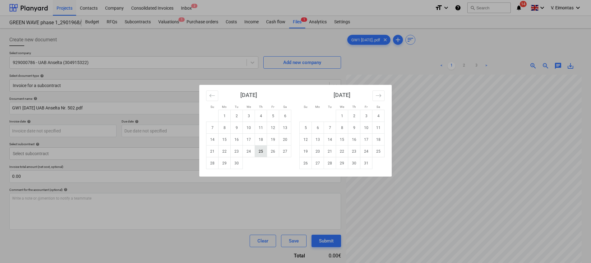
click at [261, 154] on td "25" at bounding box center [261, 152] width 12 height 12
type input "[DATE]"
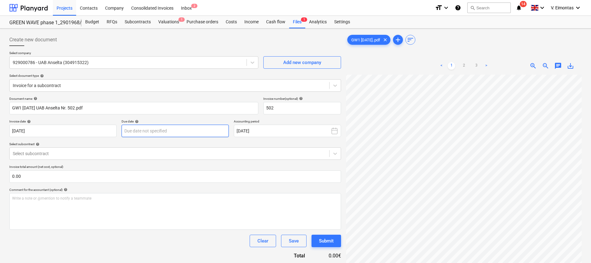
click at [191, 130] on body "Projects Contacts Company Consolidated Invoices Inbox 2 format_size keyboard_ar…" at bounding box center [295, 131] width 591 height 263
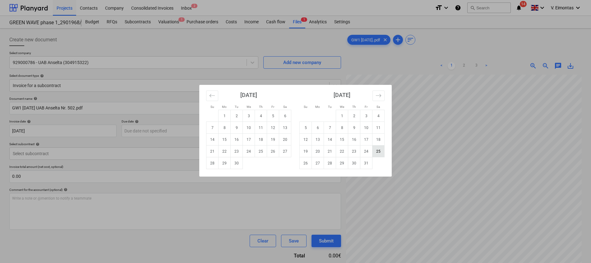
click at [379, 150] on td "25" at bounding box center [379, 152] width 12 height 12
type input "[DATE]"
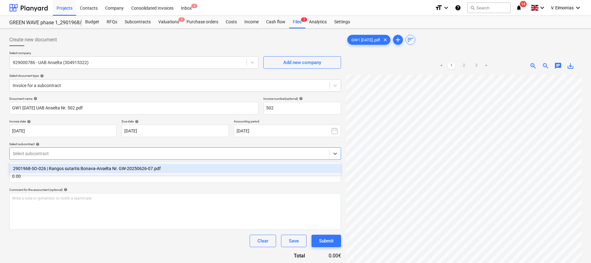
click at [109, 153] on div at bounding box center [169, 154] width 313 height 6
click at [96, 167] on div "2901968-SO-026 | Rangos sutartis Bonava-Anselta Nr. GW-20250626-07.pdf" at bounding box center [175, 169] width 332 height 10
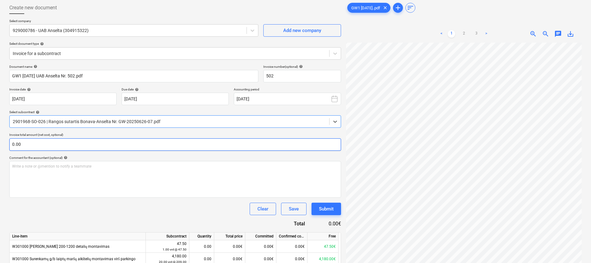
scroll to position [47, 0]
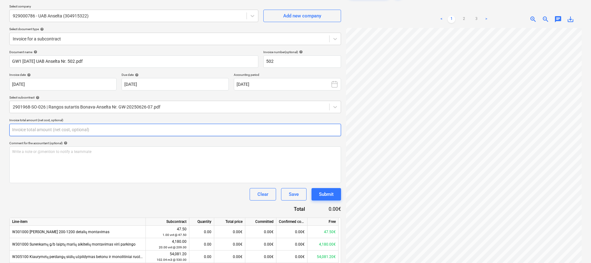
click at [270, 130] on input "text" at bounding box center [175, 130] width 332 height 12
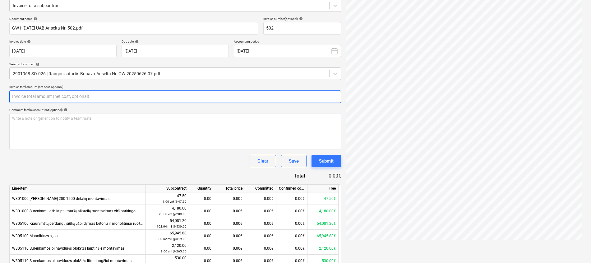
scroll to position [93, 0]
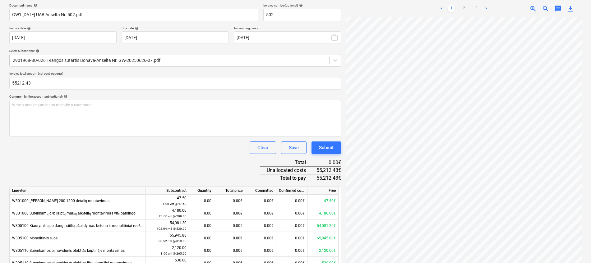
type input "55,212.43"
click at [142, 159] on div "Document name help GW1 [DATE] UAB Anselta Nr. 502.pdf Invoice number (optional)…" at bounding box center [175, 208] width 332 height 411
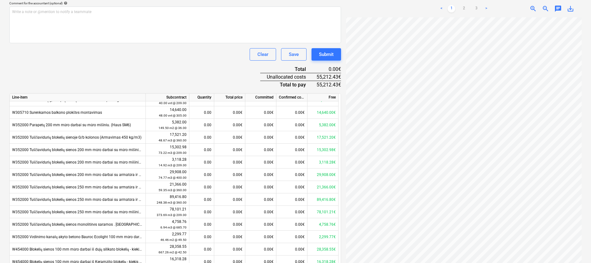
scroll to position [109, 0]
click at [465, 8] on link "2" at bounding box center [463, 8] width 7 height 7
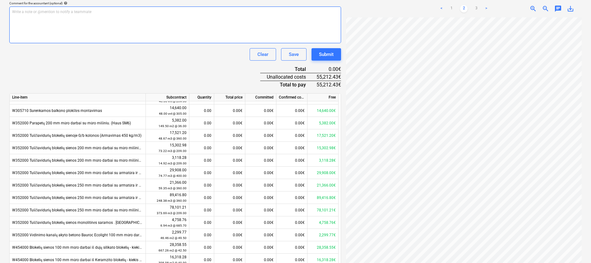
scroll to position [99, 31]
click at [46, 68] on div "Document name help GW1 [DATE] UAB Anselta Nr. 502.pdf Invoice number (optional)…" at bounding box center [175, 115] width 332 height 411
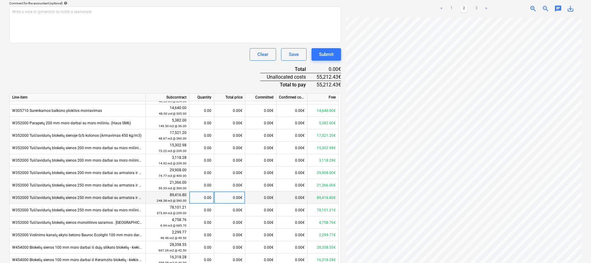
click at [228, 197] on div "0.00€" at bounding box center [229, 198] width 31 height 12
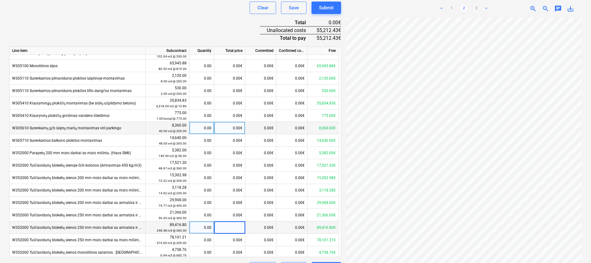
scroll to position [47, 0]
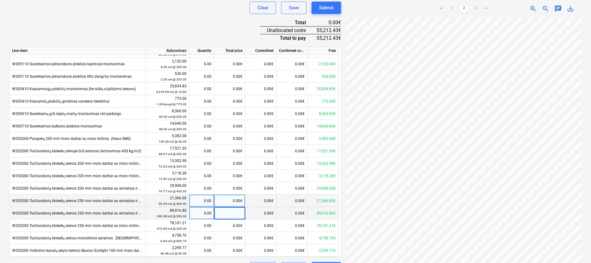
click at [231, 200] on div "0.00€" at bounding box center [229, 201] width 31 height 12
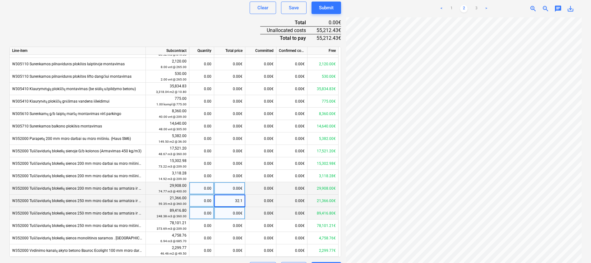
type input "32.16"
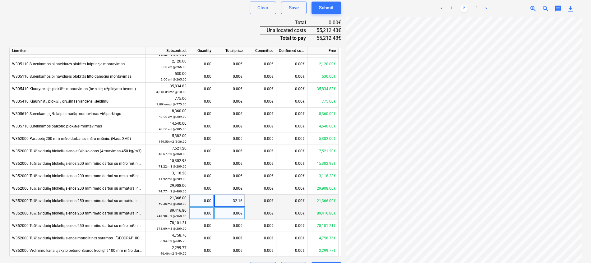
click at [171, 21] on div "Document name help GW1 [DATE] UAB Anselta Nr. 502.pdf Invoice number (optional)…" at bounding box center [175, 68] width 332 height 411
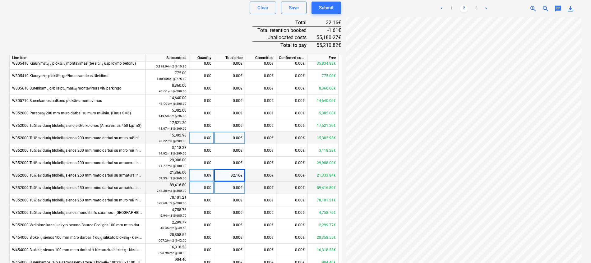
scroll to position [93, 0]
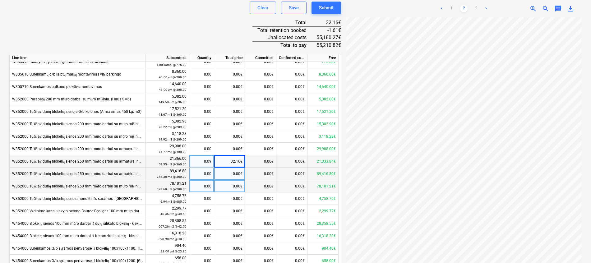
click at [241, 184] on div "0.00€" at bounding box center [229, 186] width 31 height 12
type input "6.71"
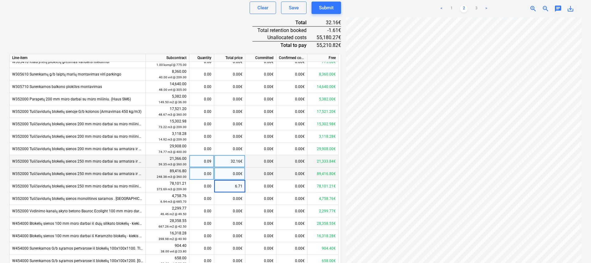
click at [173, 24] on div "Document name help GW1 [DATE] UAB Anselta Nr. 502.pdf Invoice number (optional)…" at bounding box center [175, 72] width 332 height 418
click at [222, 175] on div "0.00€" at bounding box center [229, 174] width 31 height 12
type input "85.65"
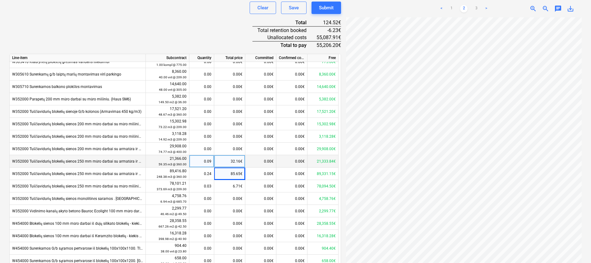
click at [175, 21] on div "Document name help GW1 [DATE] UAB Anselta Nr. 502.pdf Invoice number (optional)…" at bounding box center [175, 72] width 332 height 418
click at [204, 171] on div "0.24" at bounding box center [202, 174] width 20 height 12
type input "85.65"
click at [196, 32] on div "Document name help GW1 [DATE] UAB Anselta Nr. 502.pdf Invoice number (optional)…" at bounding box center [175, 72] width 332 height 418
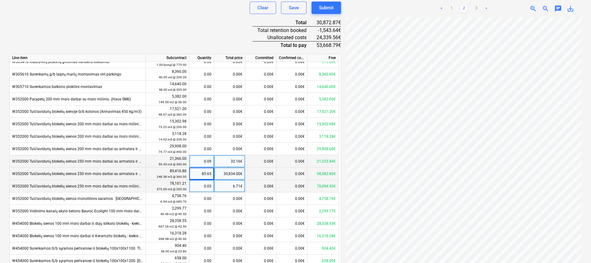
click at [206, 188] on div "0.03" at bounding box center [202, 186] width 20 height 12
type input "6.71"
click at [201, 34] on div "Document name help GW1 [DATE] UAB Anselta Nr. 502.pdf Invoice number (optional)…" at bounding box center [175, 72] width 332 height 418
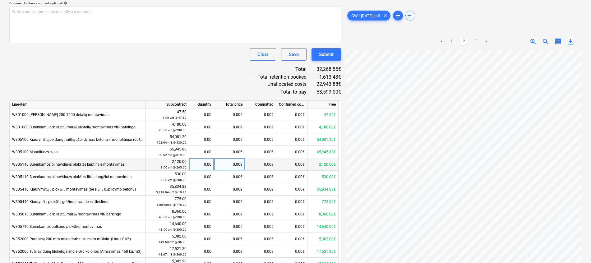
scroll to position [47, 0]
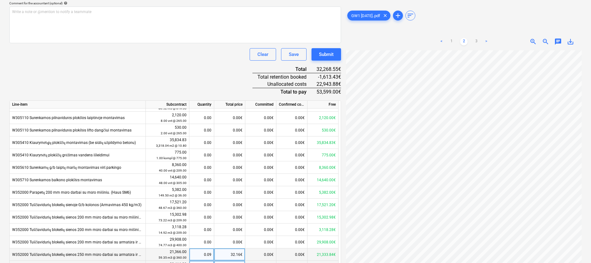
click at [204, 253] on div "0.09" at bounding box center [202, 254] width 20 height 12
type input "32.16"
click at [221, 78] on div "Document name help GW1 [DATE] UAB Anselta Nr. 502.pdf Invoice number (optional)…" at bounding box center [175, 119] width 332 height 418
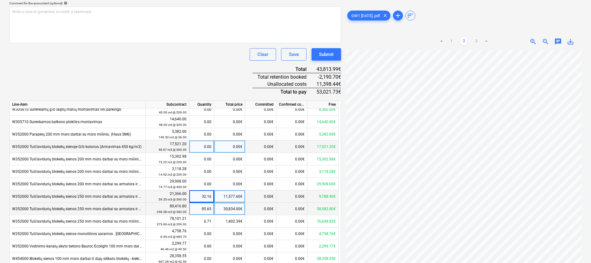
scroll to position [109, 0]
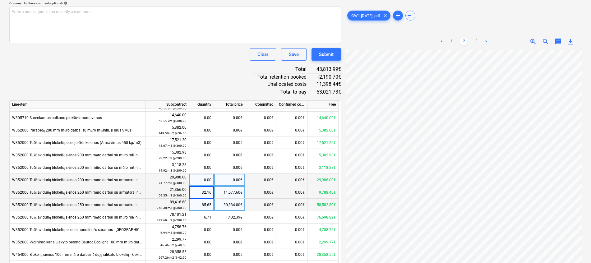
click at [206, 182] on div "0.00" at bounding box center [202, 180] width 20 height 12
type input "17.84"
click at [186, 70] on div "Document name help GW1 [DATE] UAB Anselta Nr. 502.pdf Invoice number (optional)…" at bounding box center [175, 119] width 332 height 418
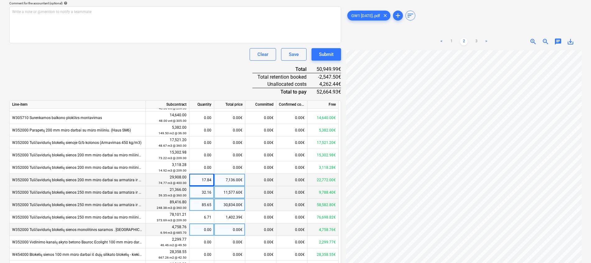
click at [207, 229] on div "0.00" at bounding box center [202, 230] width 20 height 12
type input "0.71"
click at [142, 74] on div "Document name help GW1 [DATE] UAB Anselta Nr. 502.pdf Invoice number (optional)…" at bounding box center [175, 119] width 332 height 418
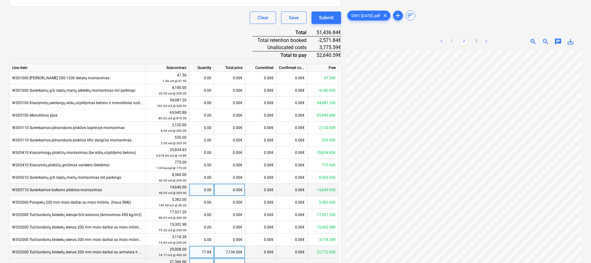
scroll to position [210, 0]
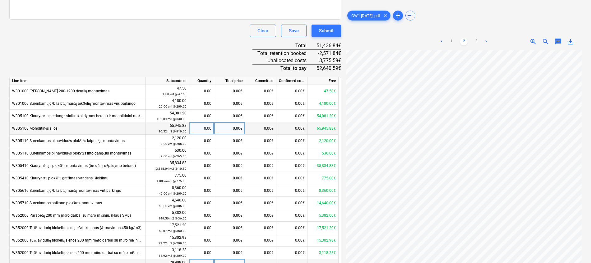
click at [200, 129] on div "0.00" at bounding box center [202, 128] width 20 height 12
type input "4.61"
click at [199, 48] on div "Document name help GW1 [DATE] UAB Anselta Nr. 502.pdf Invoice number (optional)…" at bounding box center [175, 95] width 332 height 418
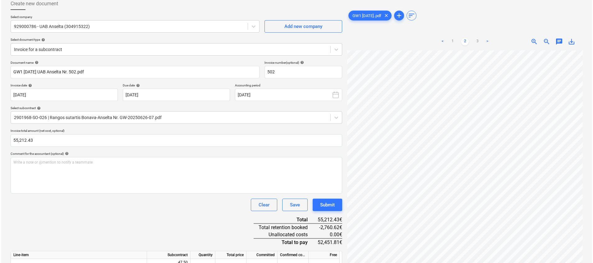
scroll to position [24, 0]
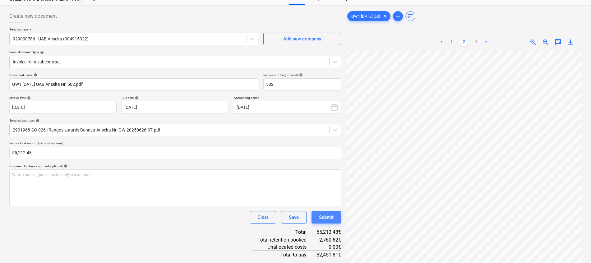
click at [317, 216] on button "Submit" at bounding box center [327, 217] width 30 height 12
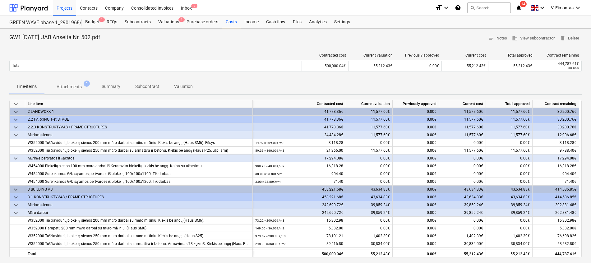
click at [149, 52] on div "Contracted cost Current valuation Previously approved Current cost Total approv…" at bounding box center [295, 63] width 572 height 31
click at [92, 24] on div "Budget 1" at bounding box center [91, 22] width 21 height 12
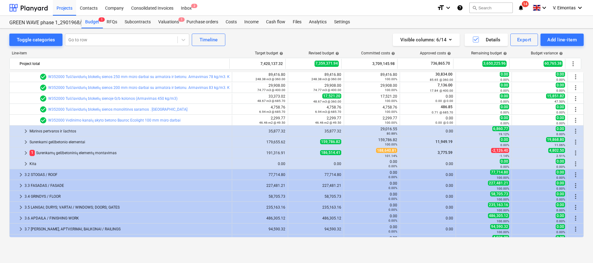
scroll to position [233, 0]
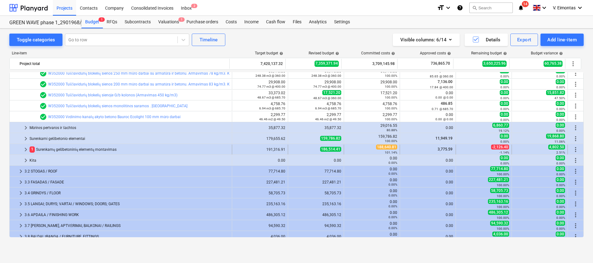
click at [26, 148] on span "keyboard_arrow_right" at bounding box center [25, 149] width 7 height 7
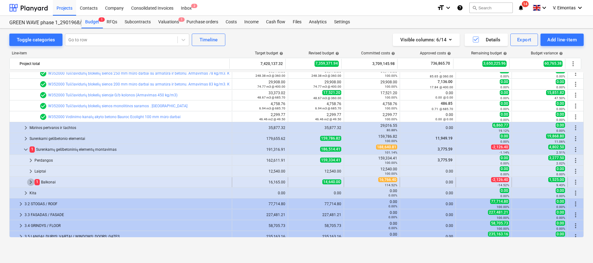
click at [31, 182] on span "keyboard_arrow_right" at bounding box center [30, 181] width 7 height 7
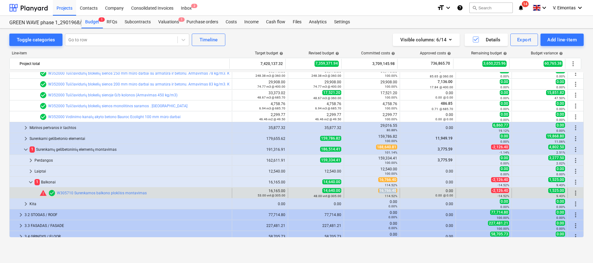
drag, startPoint x: 394, startPoint y: 190, endPoint x: 378, endPoint y: 189, distance: 16.5
click at [378, 189] on span "16,766.40" at bounding box center [387, 190] width 19 height 5
copy span "16,766.40"
click at [573, 192] on span "more_vert" at bounding box center [575, 192] width 7 height 7
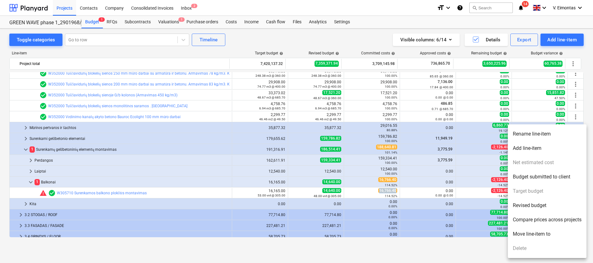
click at [529, 206] on li "Revised budget" at bounding box center [547, 205] width 79 height 14
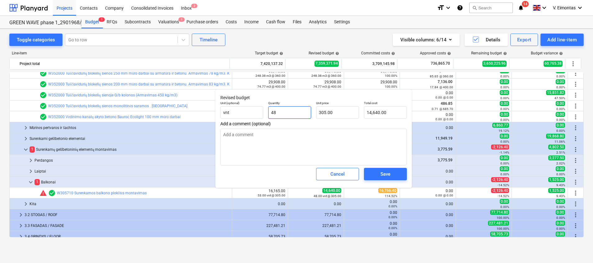
click at [287, 115] on input "48" at bounding box center [289, 112] width 43 height 12
drag, startPoint x: 287, startPoint y: 115, endPoint x: 269, endPoint y: 113, distance: 18.4
click at [269, 113] on input "48" at bounding box center [289, 112] width 43 height 12
type input "5"
type textarea "x"
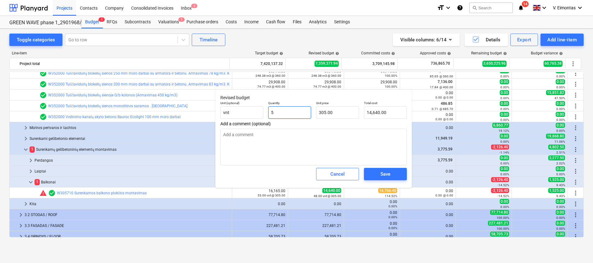
type input "1,525.00"
type input "53"
type textarea "x"
type input "16,165.00"
type input "53.00"
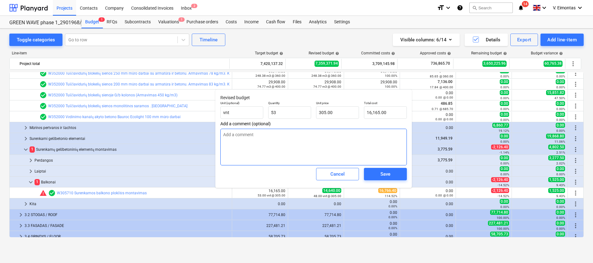
type textarea "x"
click at [305, 154] on textarea at bounding box center [313, 147] width 187 height 37
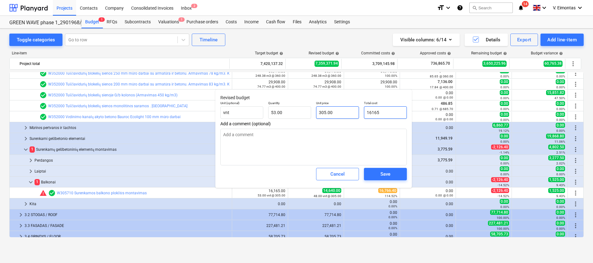
drag, startPoint x: 391, startPoint y: 112, endPoint x: 349, endPoint y: 113, distance: 42.0
click at [349, 113] on div "Unit (optional) vnt Quantity 53.00 Unit price 305.00 Total cost 16165" at bounding box center [314, 110] width 192 height 23
paste input ",766.40"
type input "16,766.40"
type textarea "x"
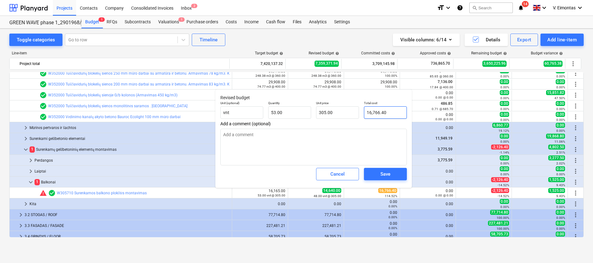
type input "316.35"
type input "16,766.40"
click at [374, 171] on span "Save" at bounding box center [386, 174] width 28 height 8
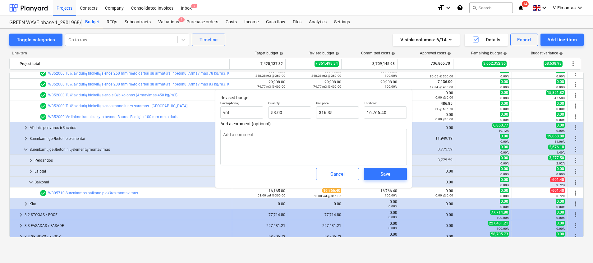
type textarea "x"
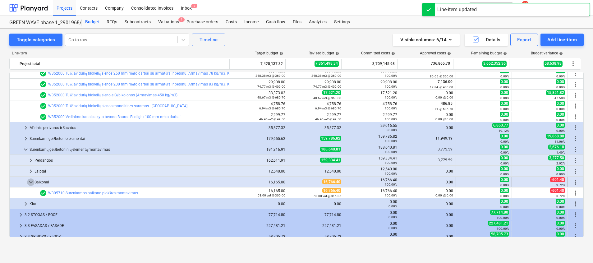
click at [30, 182] on span "keyboard_arrow_down" at bounding box center [30, 181] width 7 height 7
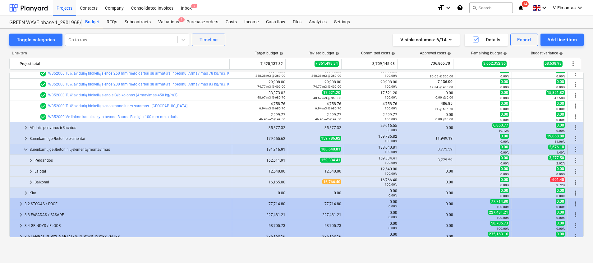
click at [23, 151] on span "keyboard_arrow_down" at bounding box center [25, 149] width 7 height 7
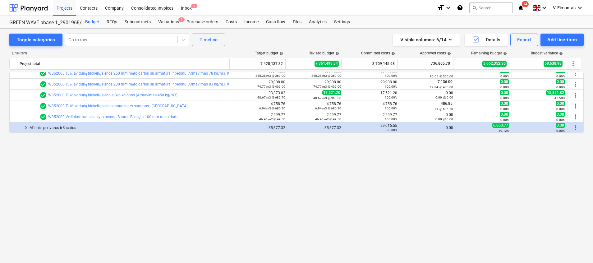
scroll to position [47, 0]
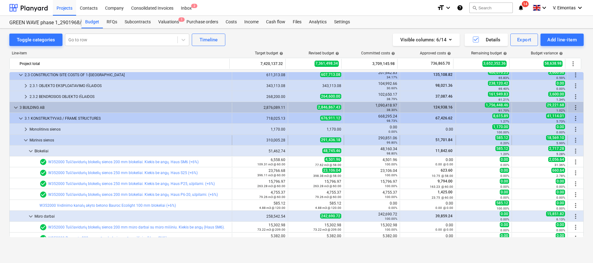
click at [23, 141] on span "keyboard_arrow_down" at bounding box center [25, 140] width 7 height 7
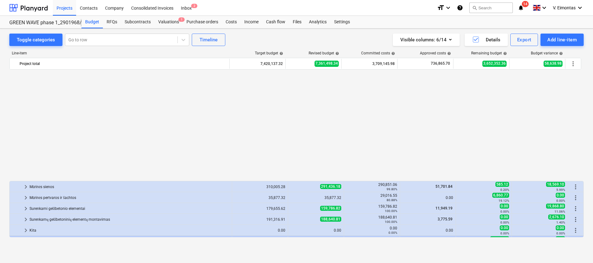
scroll to position [140, 0]
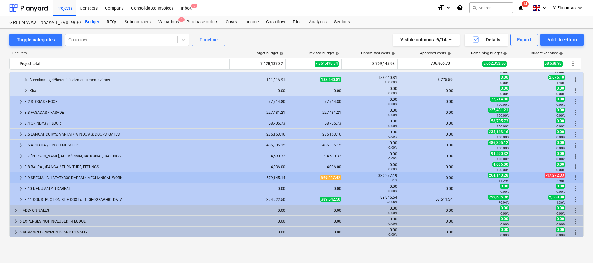
click at [151, 178] on div "3.9 SPECIALIEJI STATYBOS DARBAI / MECHANICAL WORK" at bounding box center [127, 178] width 205 height 10
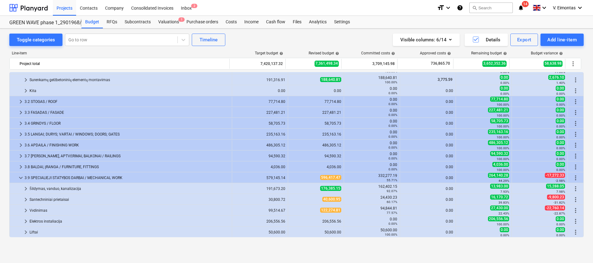
click at [151, 178] on div "3.9 SPECIALIEJI STATYBOS DARBAI / MECHANICAL WORK" at bounding box center [127, 178] width 205 height 10
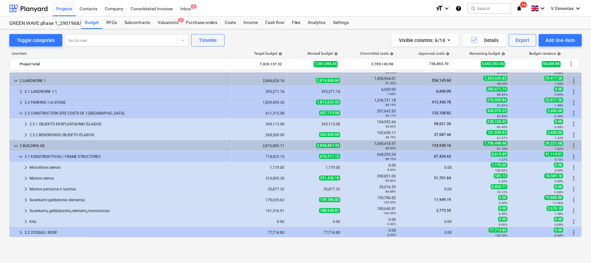
scroll to position [0, 0]
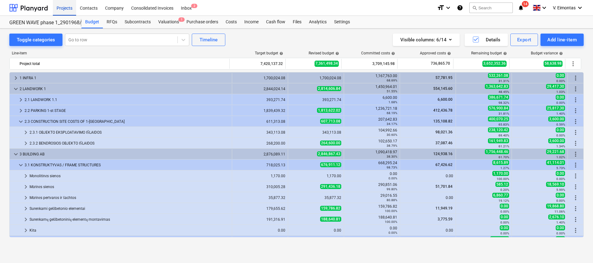
click at [68, 7] on div "Projects" at bounding box center [64, 8] width 23 height 16
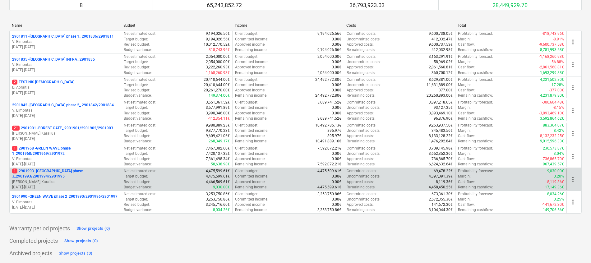
scroll to position [169, 0]
